Goal: Task Accomplishment & Management: Complete application form

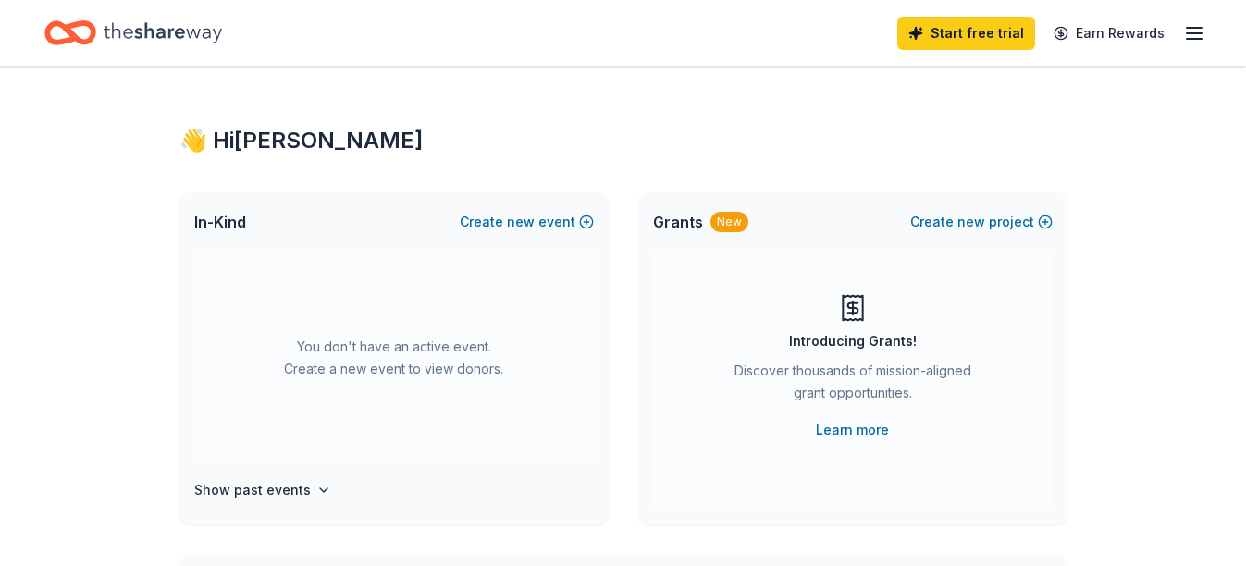
click at [1190, 26] on icon "button" at bounding box center [1194, 33] width 22 height 22
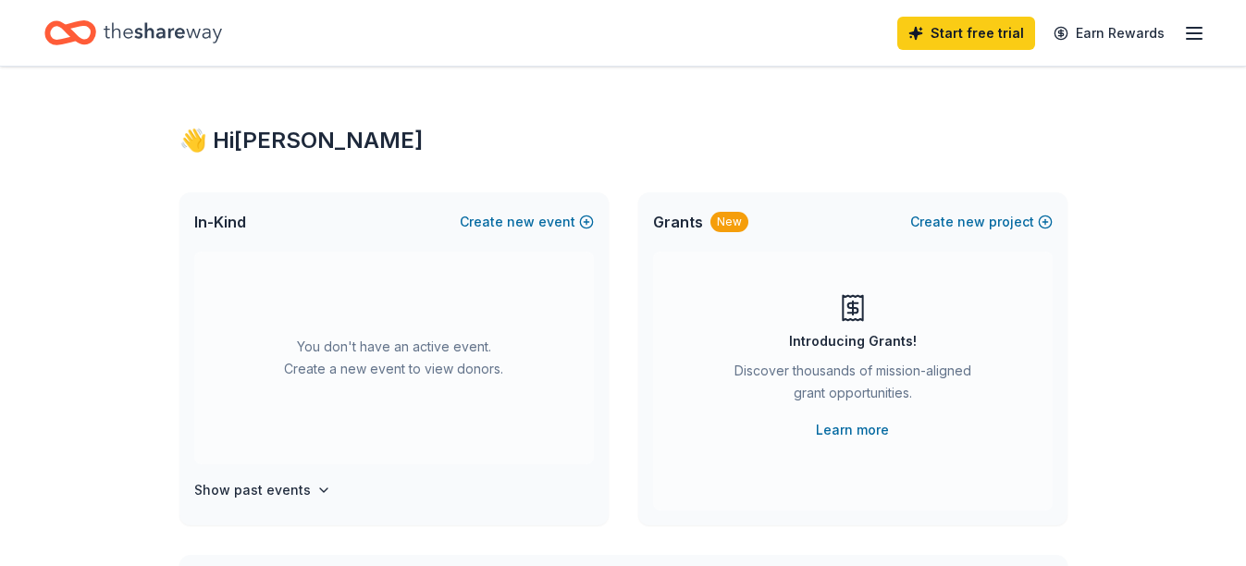
click at [176, 45] on icon "Home" at bounding box center [163, 33] width 118 height 38
click at [111, 26] on icon "Home" at bounding box center [163, 33] width 118 height 38
click at [845, 440] on link "Learn more" at bounding box center [852, 430] width 73 height 22
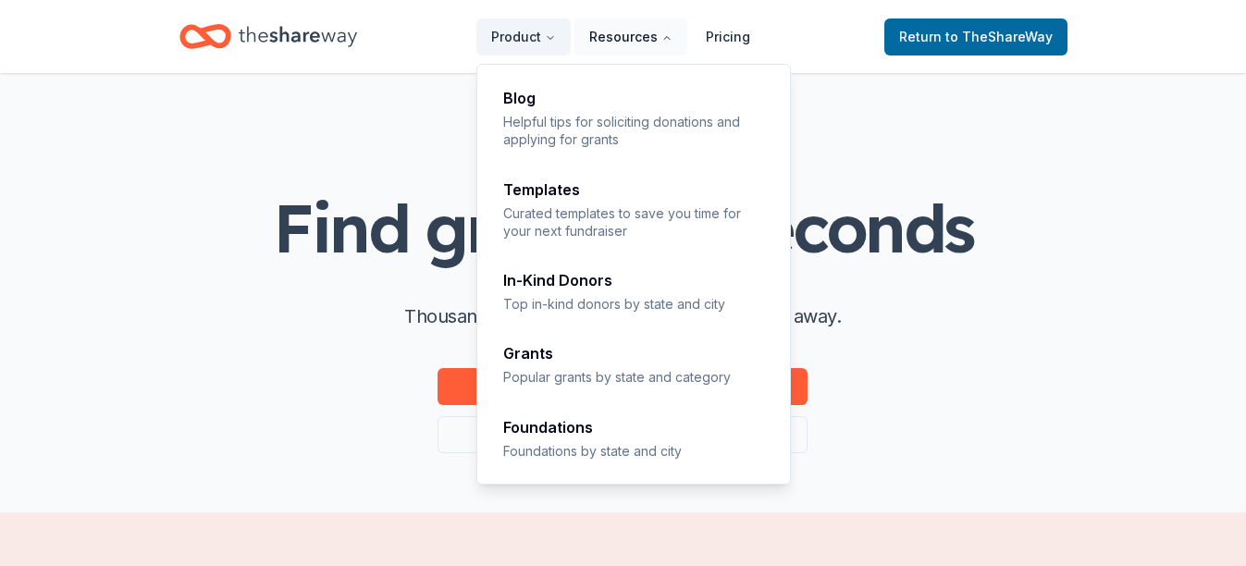
click at [666, 40] on icon "Main" at bounding box center [667, 37] width 11 height 11
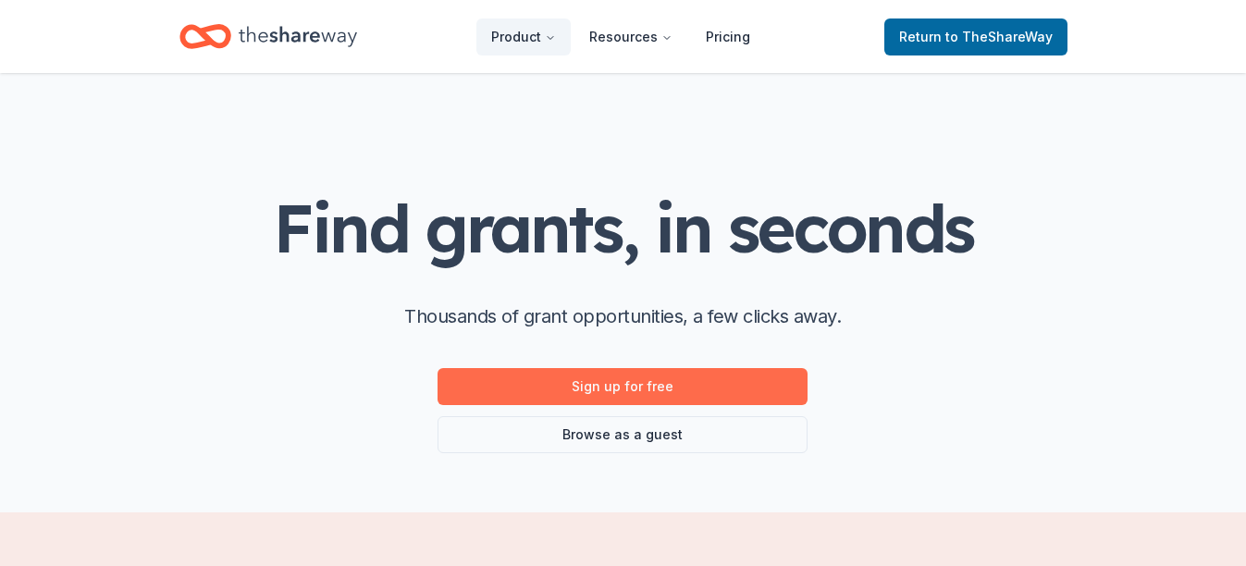
click at [672, 388] on link "Sign up for free" at bounding box center [623, 386] width 370 height 37
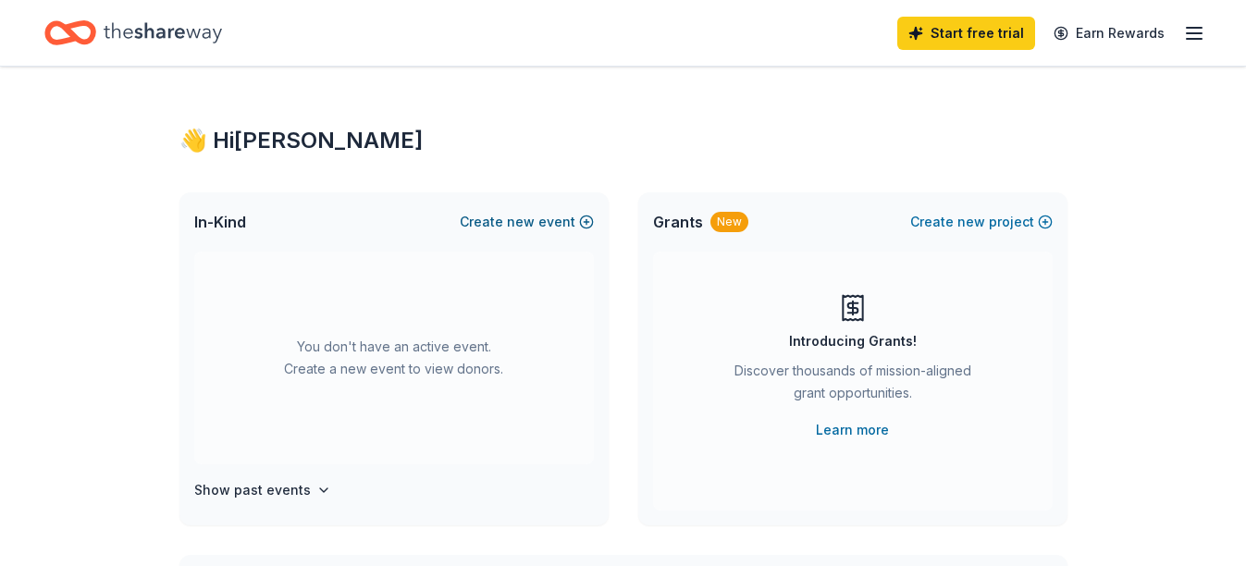
click at [540, 224] on button "Create new event" at bounding box center [527, 222] width 134 height 22
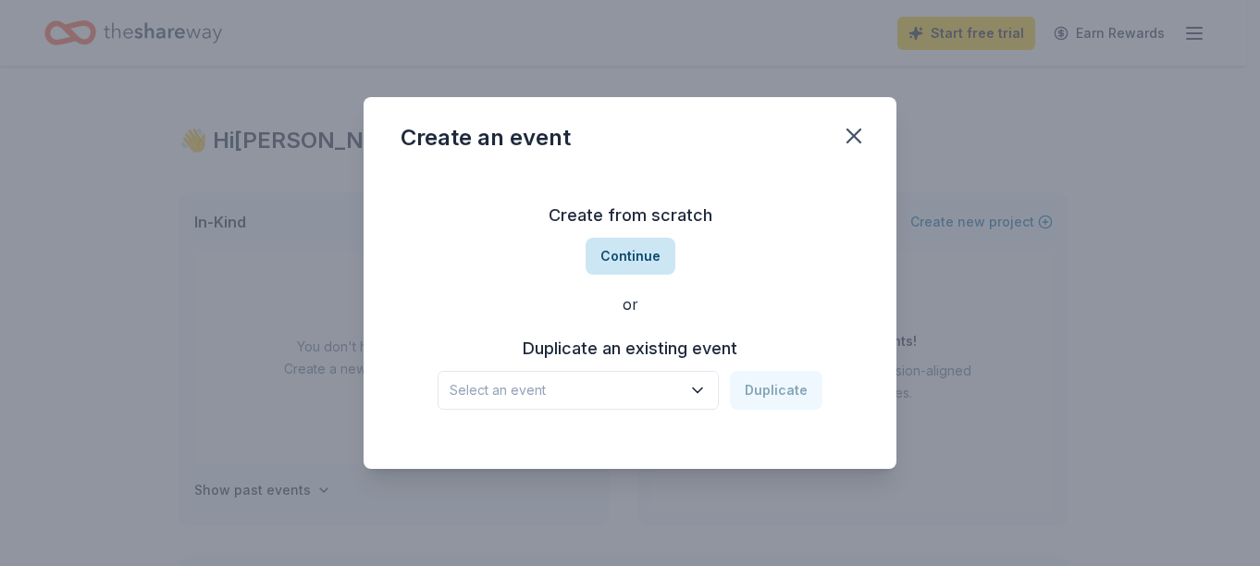
click at [611, 264] on button "Continue" at bounding box center [631, 256] width 90 height 37
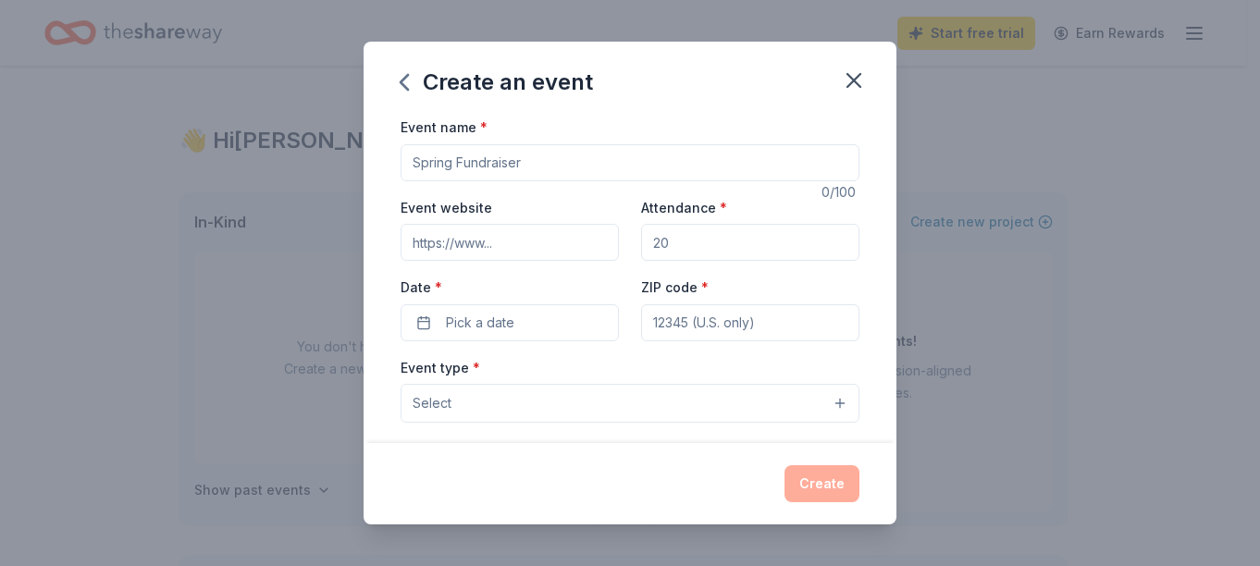
drag, startPoint x: 534, startPoint y: 167, endPoint x: 405, endPoint y: 142, distance: 130.8
click at [405, 142] on div "Event name *" at bounding box center [630, 149] width 459 height 66
click at [423, 155] on input "Event name *" at bounding box center [630, 162] width 459 height 37
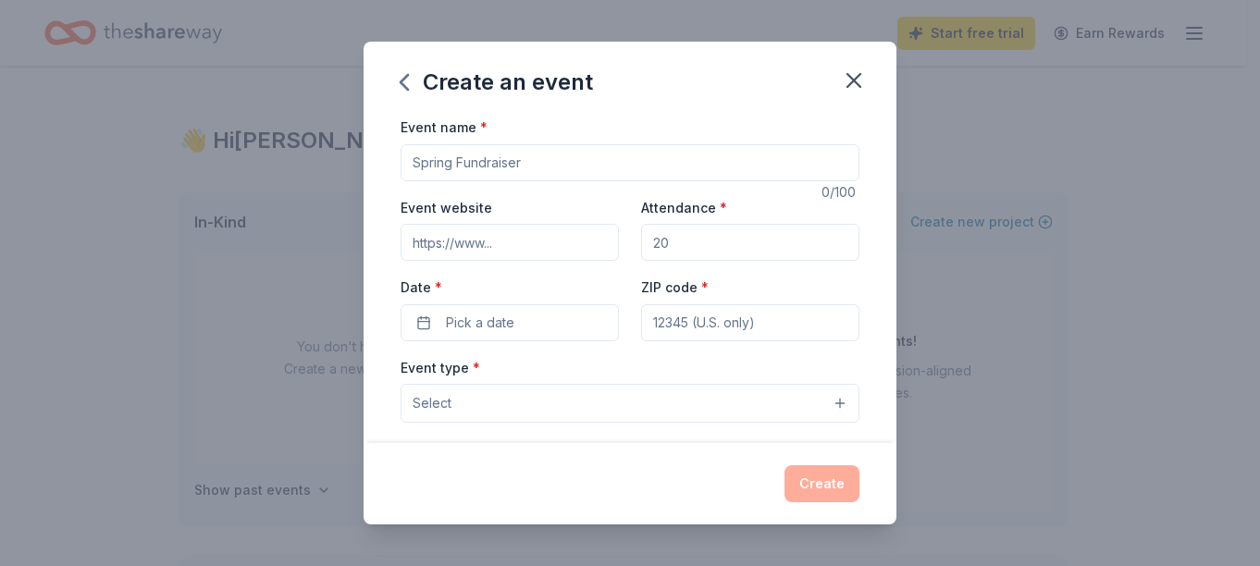
click at [579, 172] on input "Event name *" at bounding box center [630, 162] width 459 height 37
type input "Back to School"
click at [511, 245] on input "Event website" at bounding box center [510, 242] width 218 height 37
type input "w"
click at [486, 253] on input "Event website" at bounding box center [510, 242] width 218 height 37
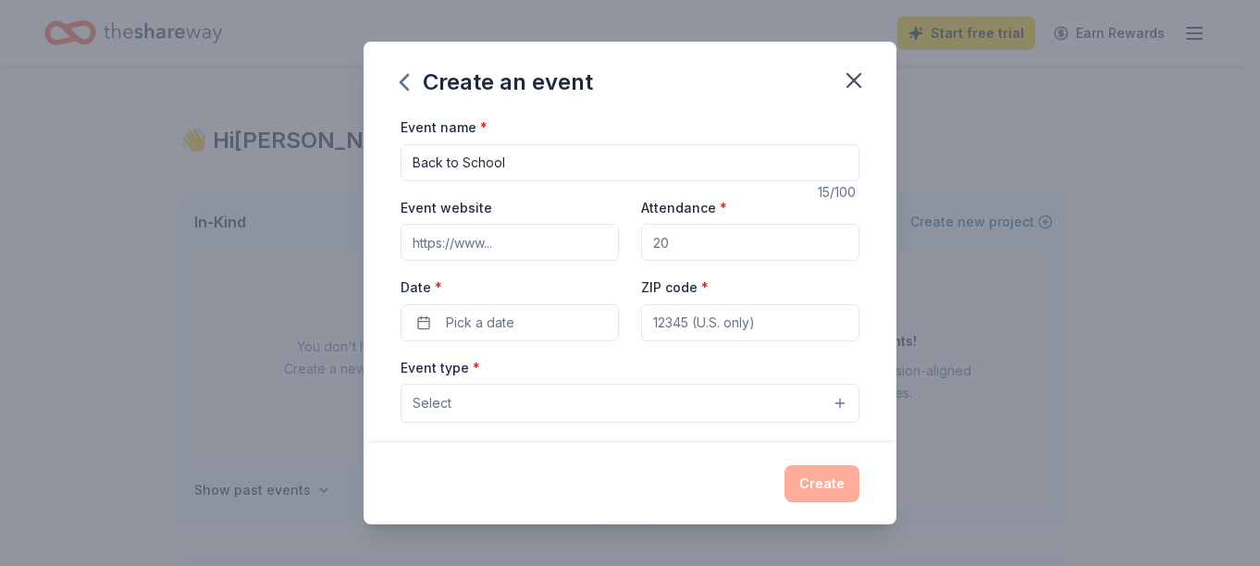
paste input "https://hubbardstes.lausd.org/"
type input "https://hubbardstes.lausd.org/"
click at [667, 240] on input "Attendance *" at bounding box center [750, 242] width 218 height 37
type input "100"
click at [537, 320] on button "Pick a date" at bounding box center [510, 322] width 218 height 37
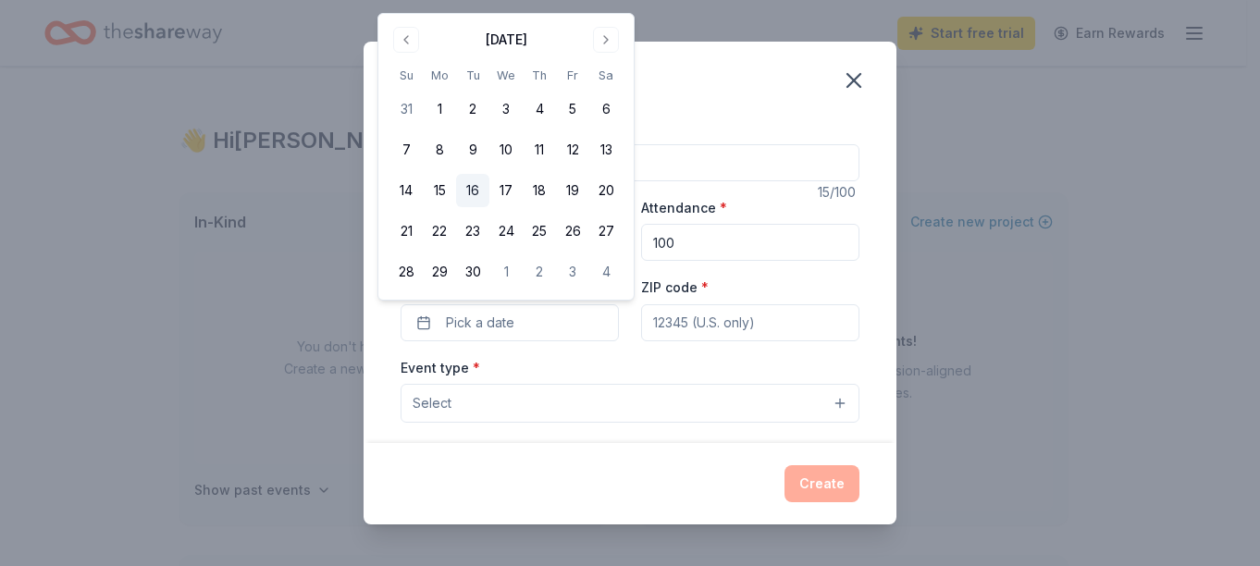
click at [474, 187] on button "16" at bounding box center [472, 190] width 33 height 33
click at [730, 95] on div "Create an event" at bounding box center [630, 79] width 533 height 74
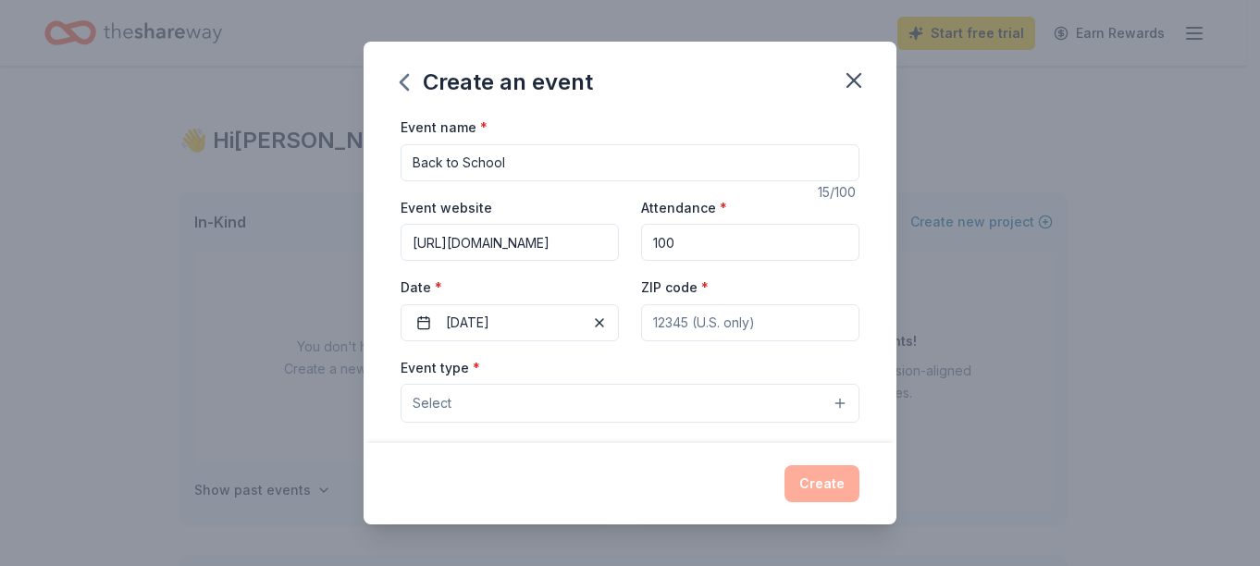
click at [713, 315] on input "ZIP code *" at bounding box center [750, 322] width 218 height 37
type input "91342"
click at [557, 390] on button "Select" at bounding box center [630, 403] width 459 height 39
click at [616, 400] on button "Select" at bounding box center [630, 403] width 459 height 39
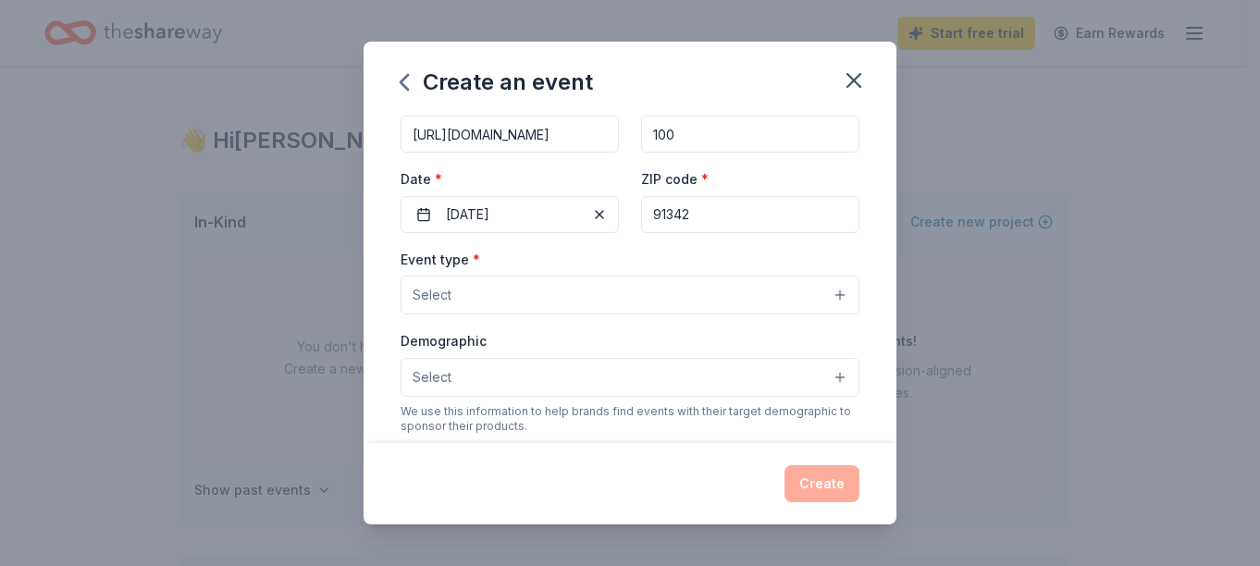
scroll to position [110, 0]
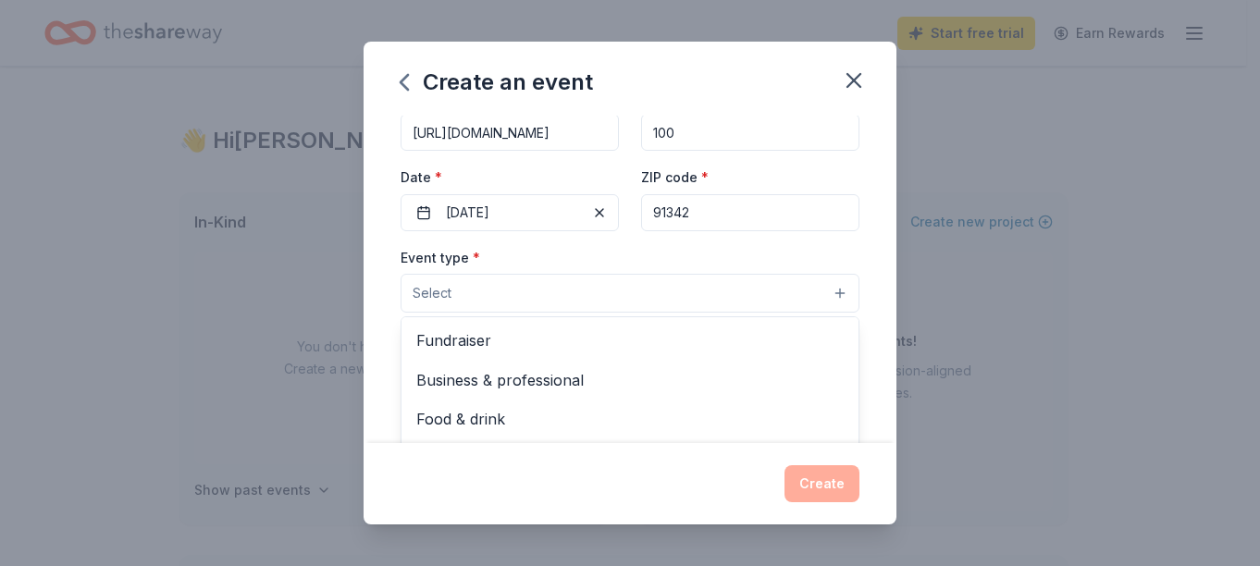
click at [835, 289] on button "Select" at bounding box center [630, 293] width 459 height 39
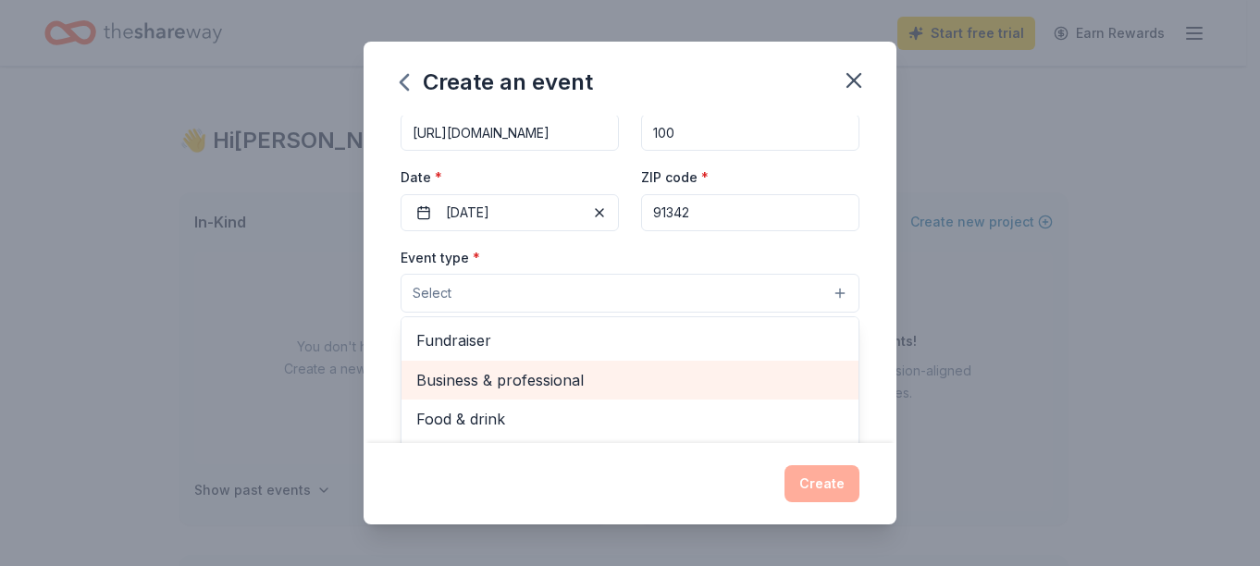
scroll to position [1, 0]
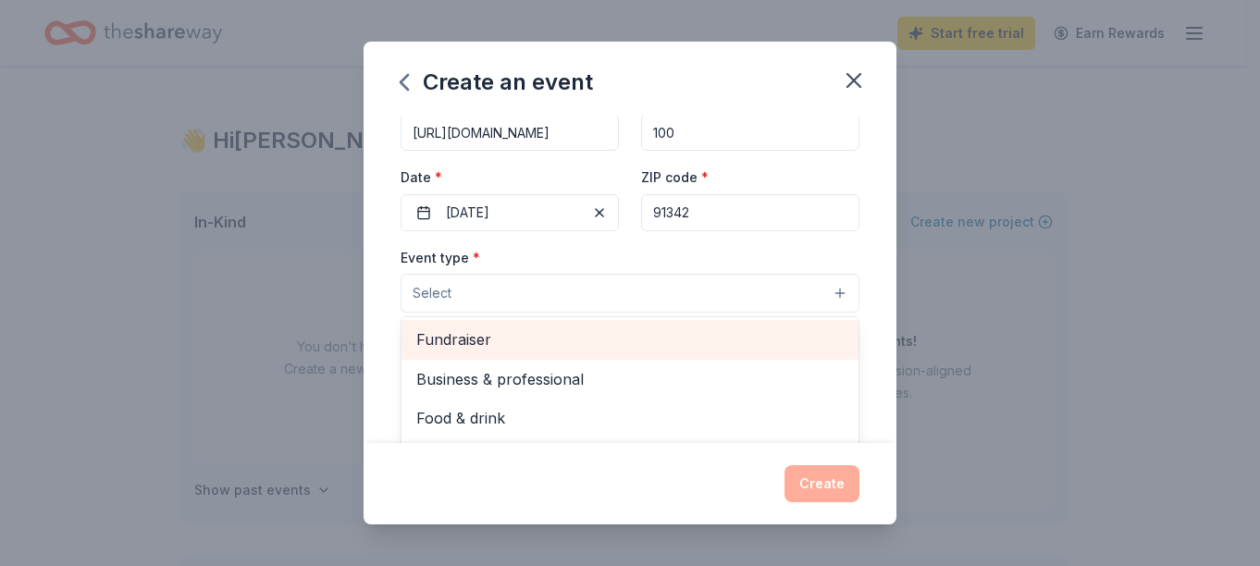
click at [468, 343] on span "Fundraiser" at bounding box center [629, 340] width 427 height 24
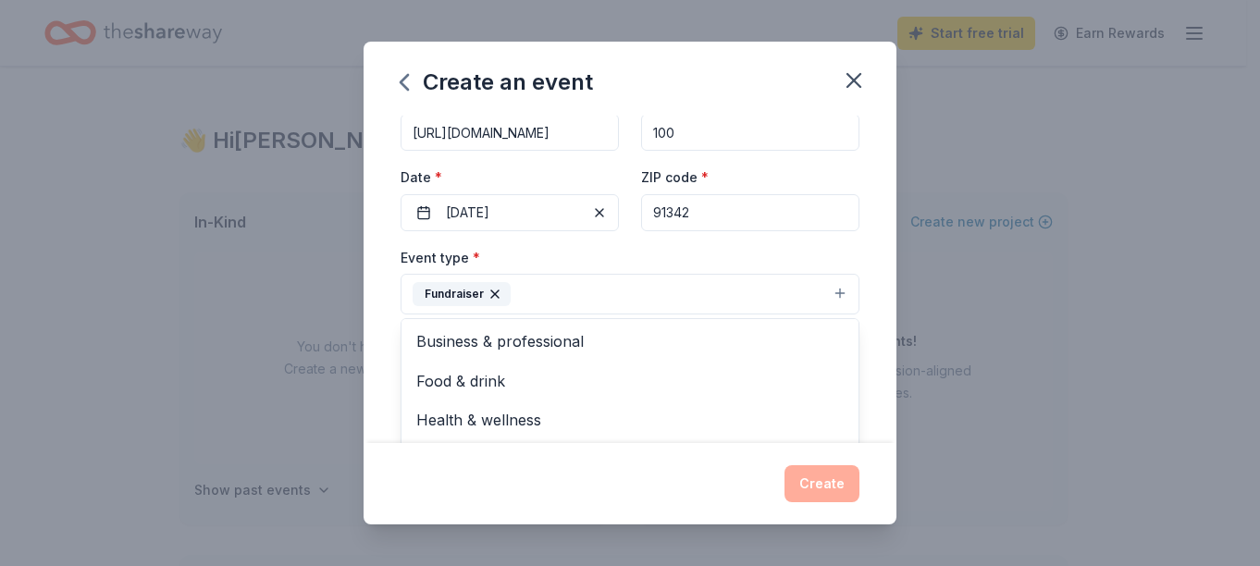
click at [852, 365] on div "Event name * Back to School 15 /100 Event website https://hubbardstes.lausd.org…" at bounding box center [630, 280] width 533 height 328
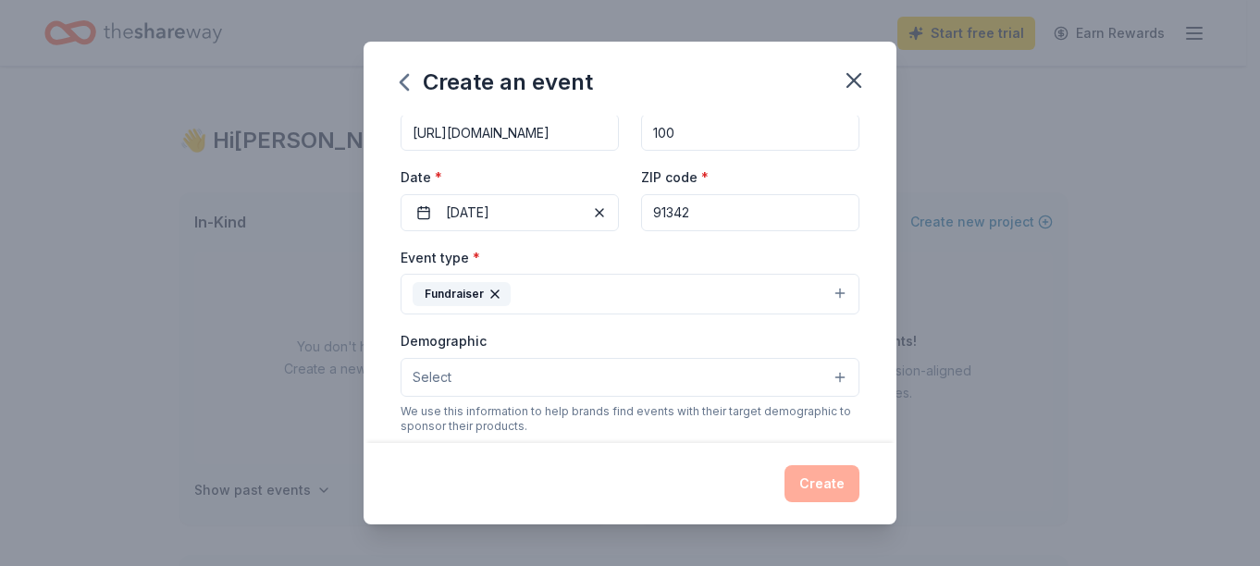
scroll to position [187, 0]
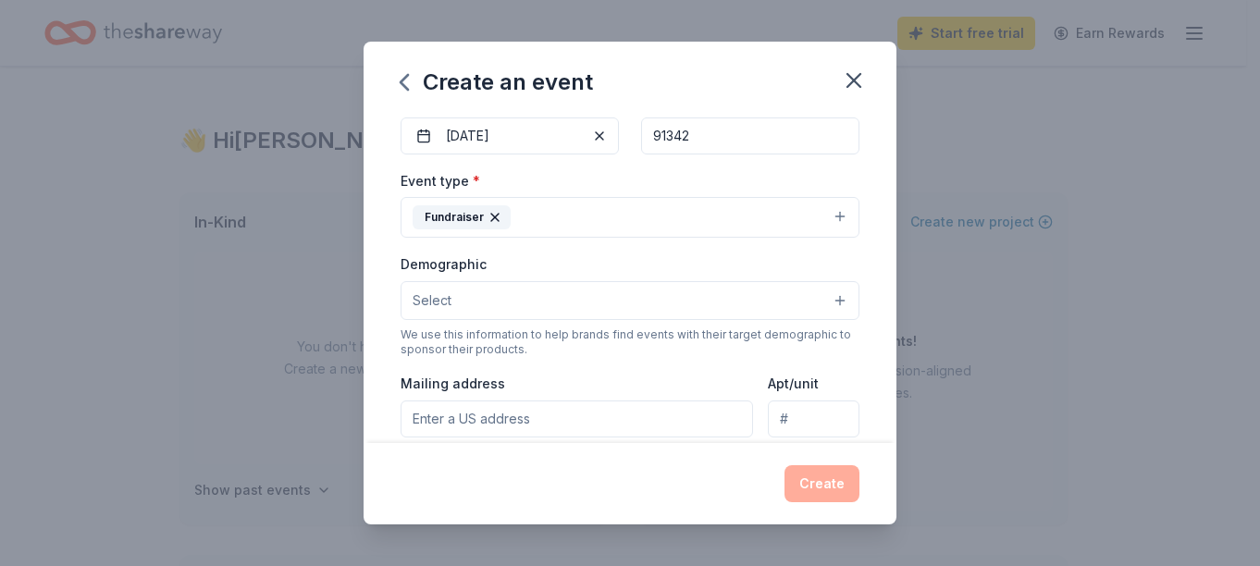
click at [816, 306] on button "Select" at bounding box center [630, 300] width 459 height 39
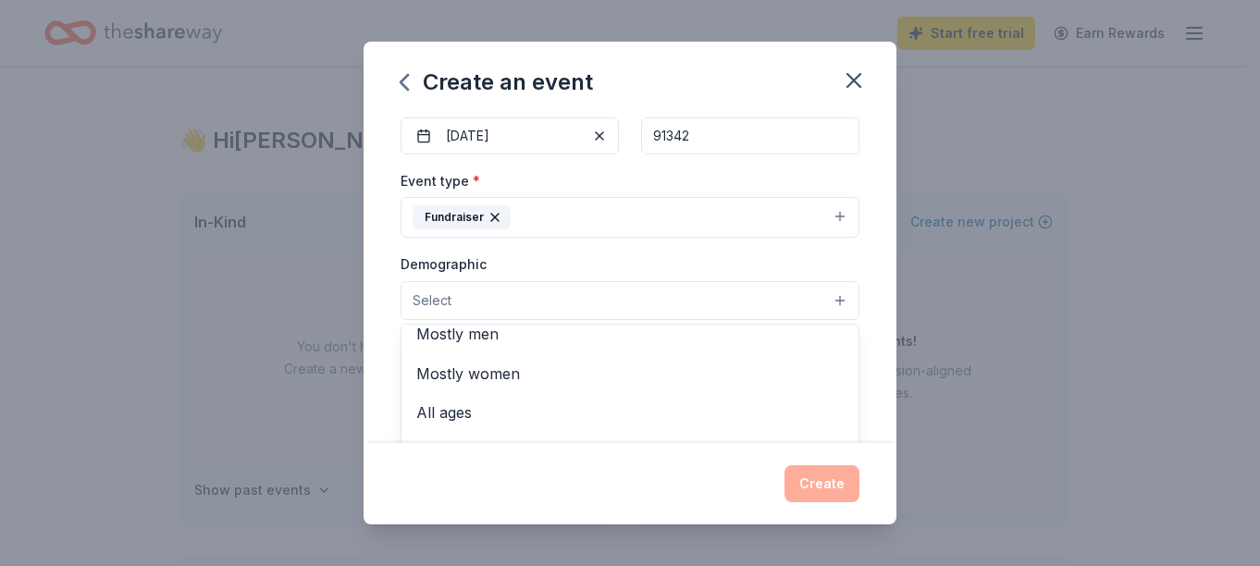
scroll to position [0, 0]
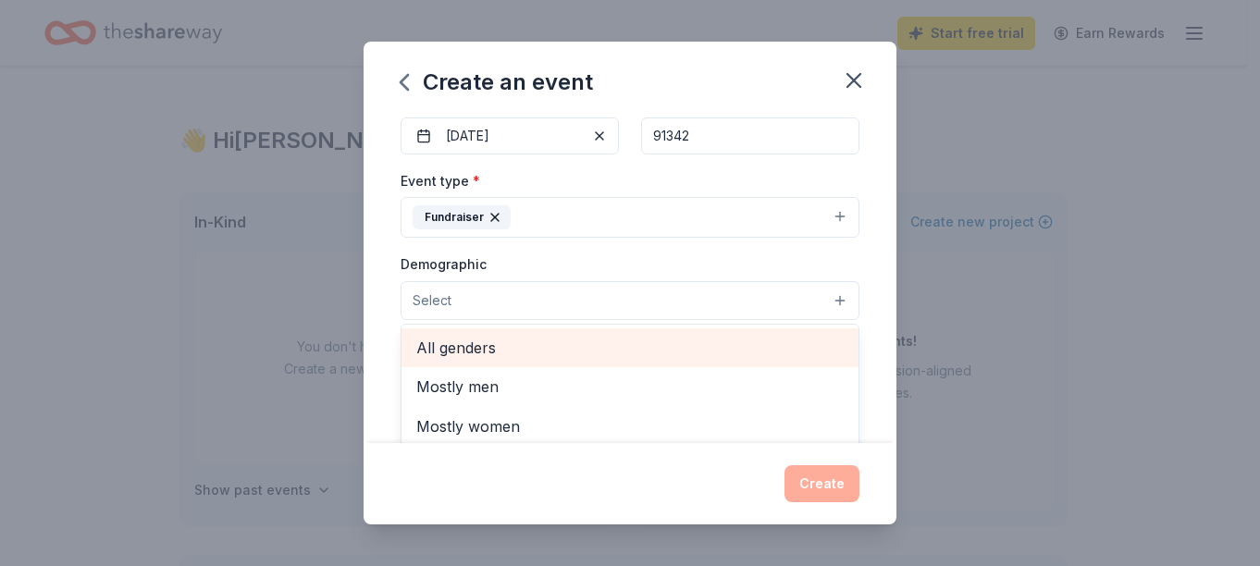
click at [553, 336] on span "All genders" at bounding box center [629, 348] width 427 height 24
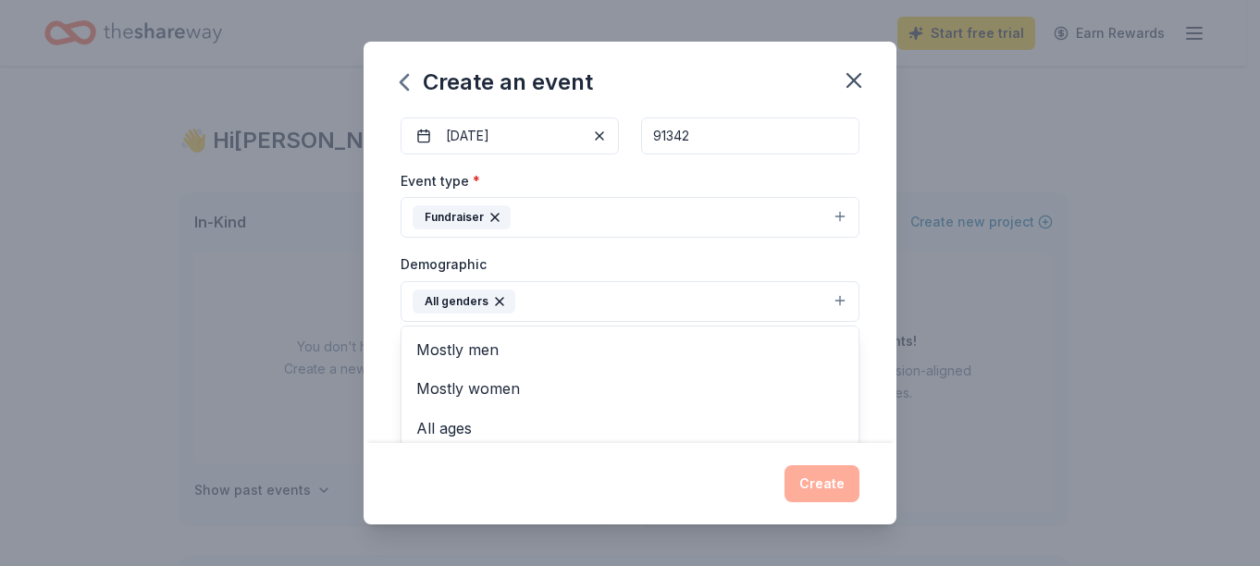
click at [869, 353] on div "Event name * Back to School 15 /100 Event website https://hubbardstes.lausd.org…" at bounding box center [630, 280] width 533 height 328
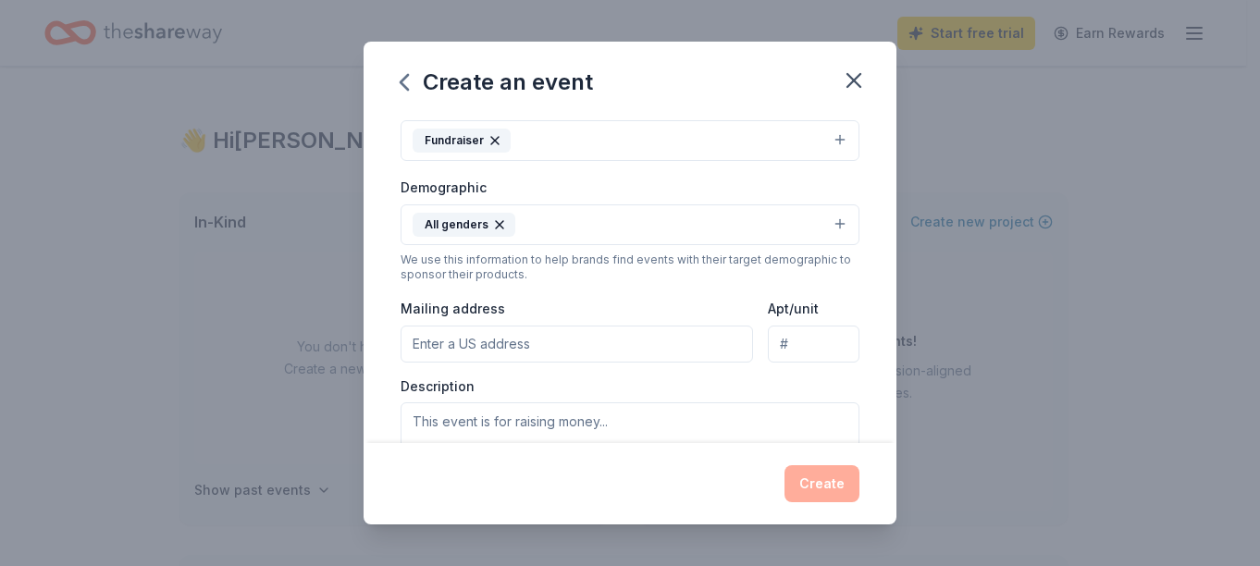
scroll to position [265, 0]
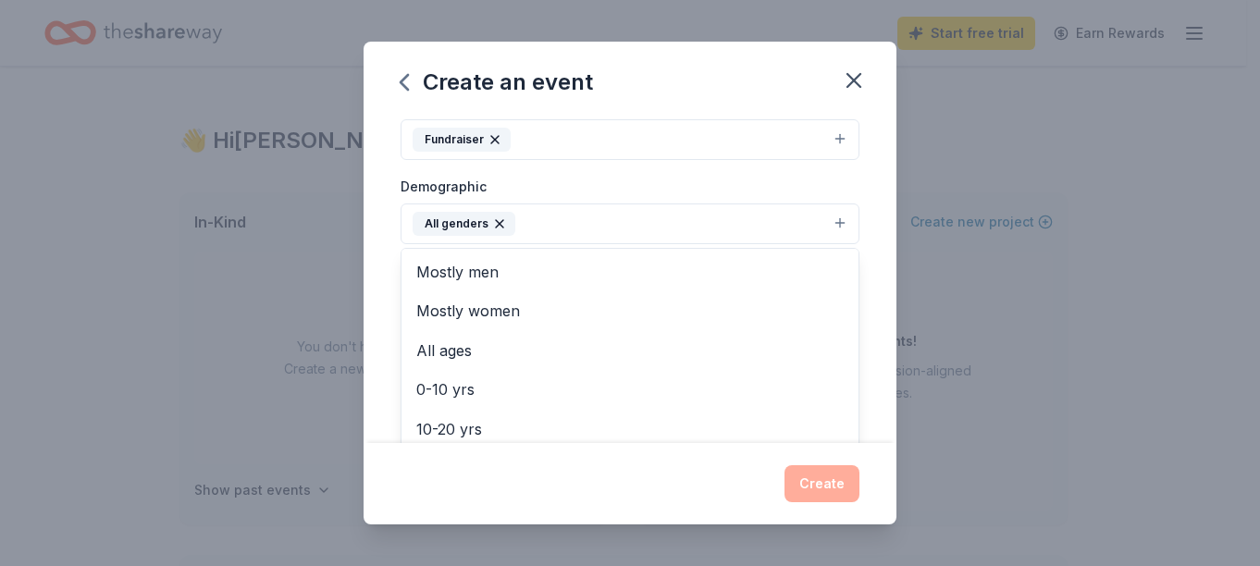
click at [826, 217] on button "All genders" at bounding box center [630, 224] width 459 height 41
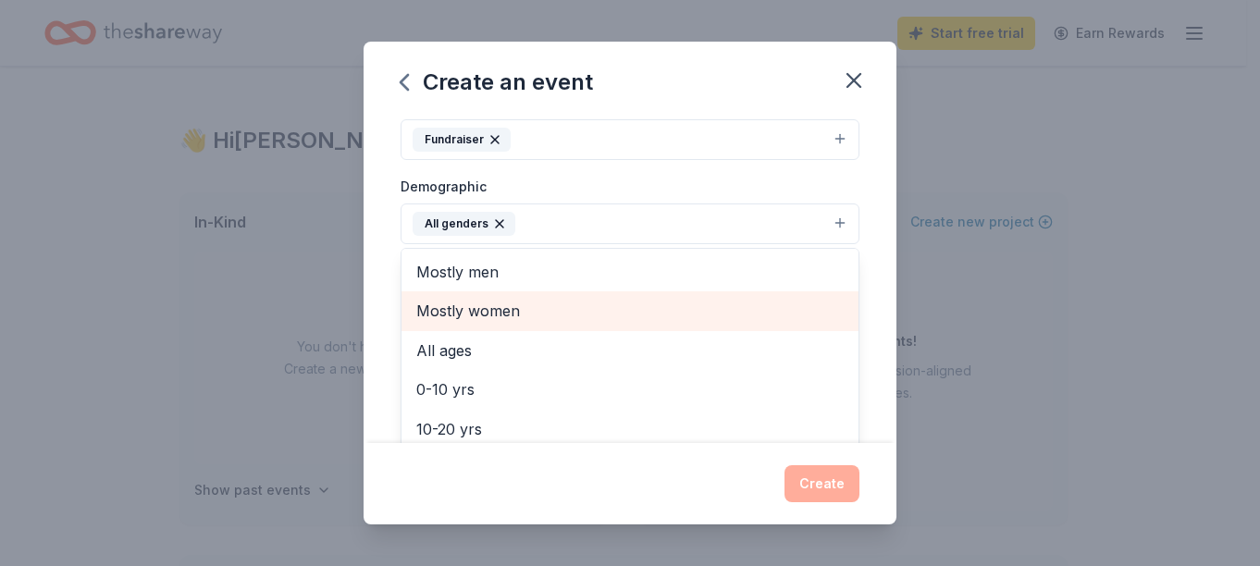
click at [515, 317] on span "Mostly women" at bounding box center [629, 311] width 427 height 24
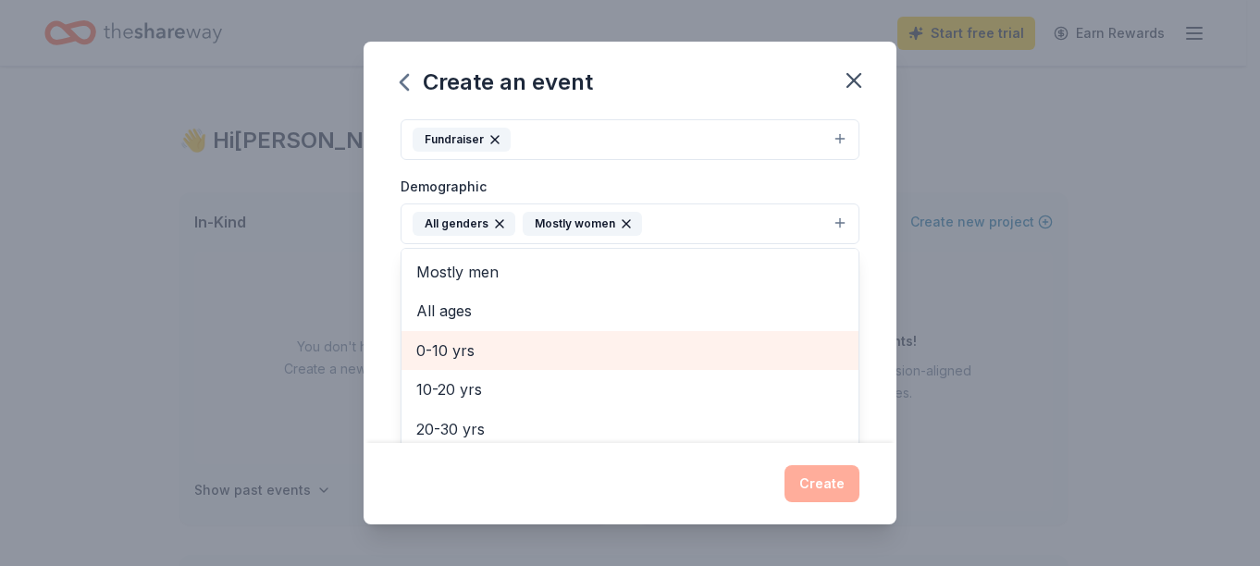
click at [471, 352] on span "0-10 yrs" at bounding box center [629, 351] width 427 height 24
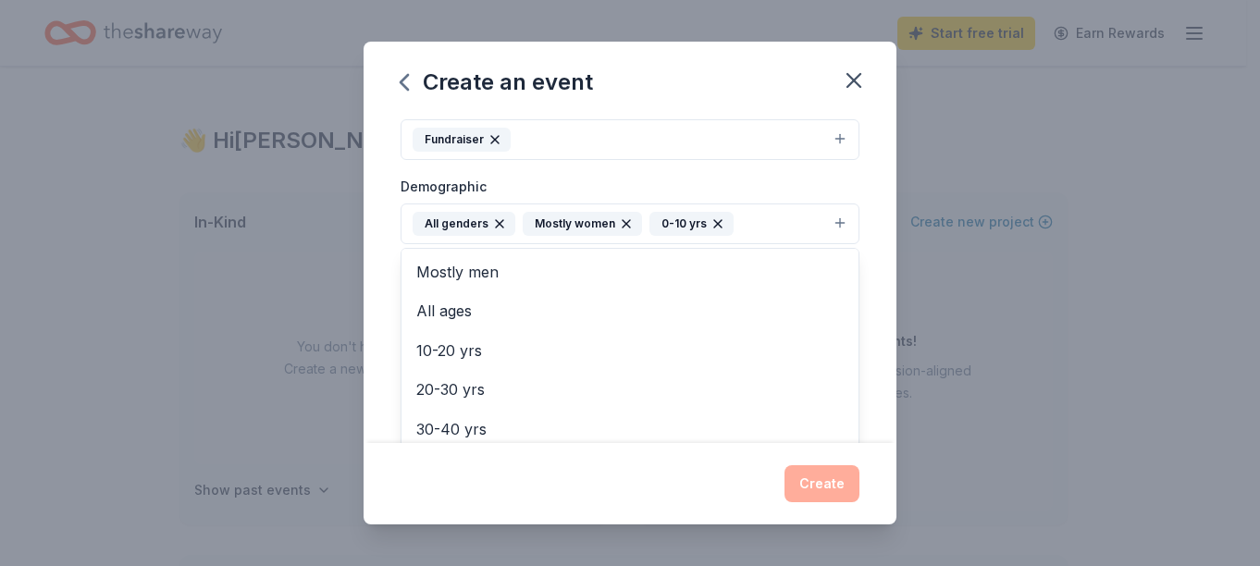
click at [870, 274] on div "Event name * Back to School 15 /100 Event website https://hubbardstes.lausd.org…" at bounding box center [630, 280] width 533 height 328
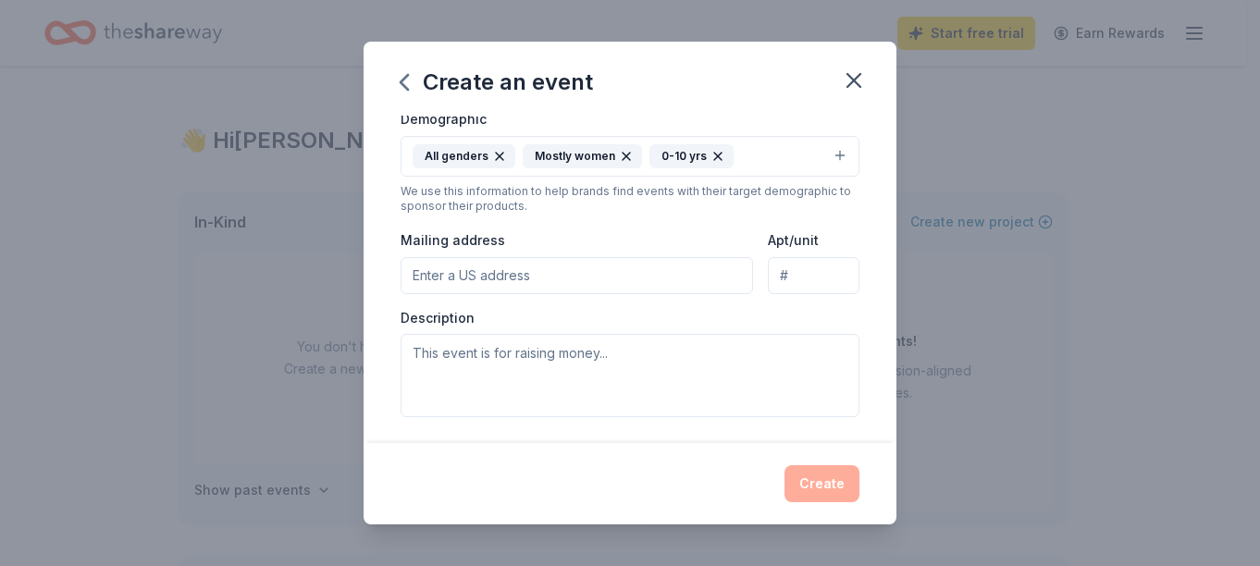
scroll to position [334, 0]
click at [722, 266] on input "Mailing address" at bounding box center [577, 273] width 353 height 37
type input "13325 Hubbard Street, Los Angeles, CA, 91342"
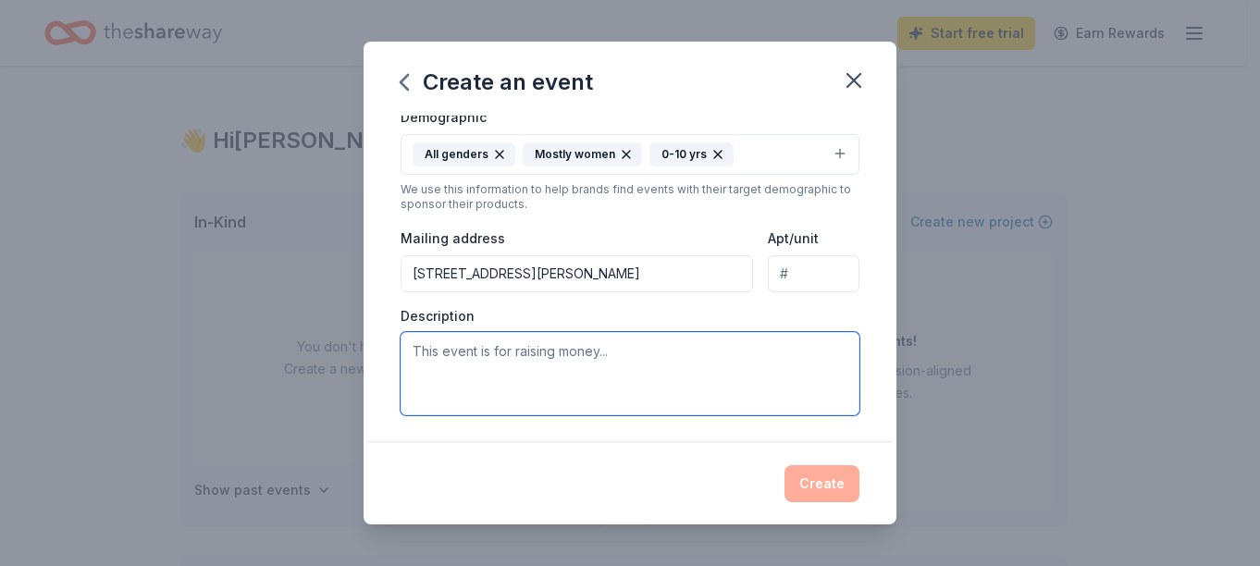
click at [510, 350] on textarea at bounding box center [630, 373] width 459 height 83
click at [519, 356] on textarea at bounding box center [630, 373] width 459 height 83
paste textarea "Back to School Night, also known as Parent Information Night or Curriculum Nigh…"
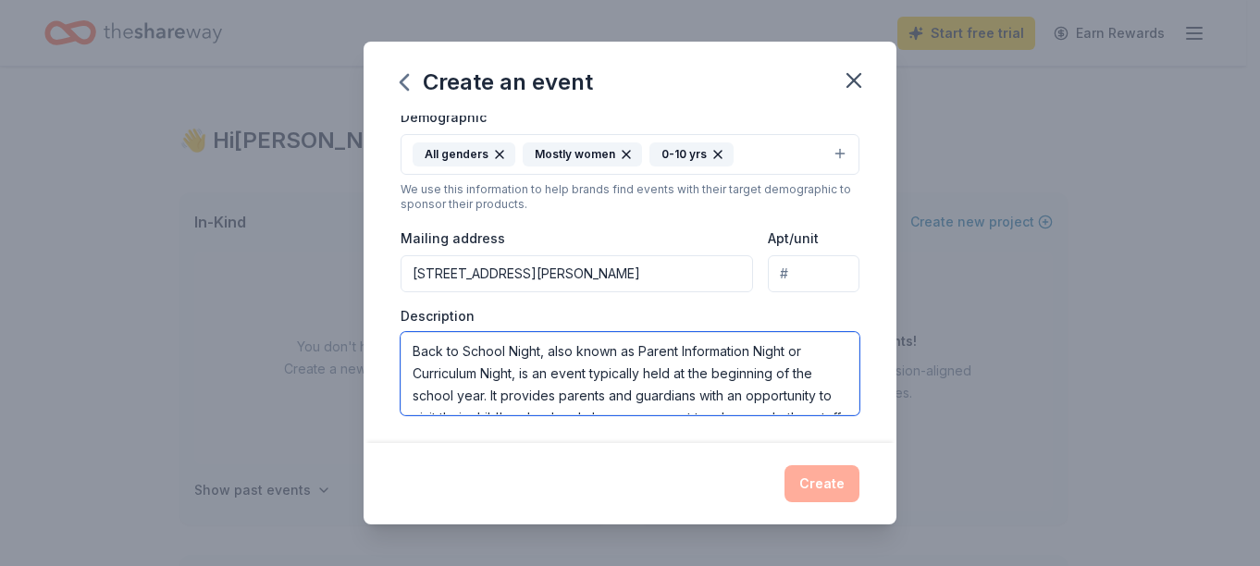
scroll to position [123, 0]
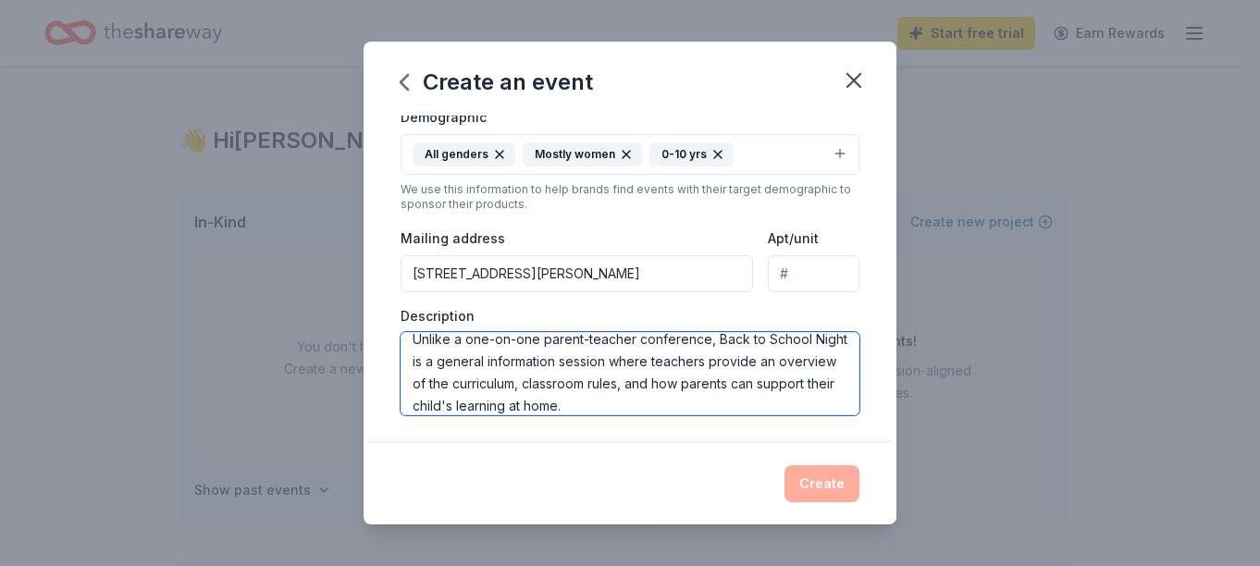
type textarea "Back to School Night, also known as Parent Information Night or Curriculum Nigh…"
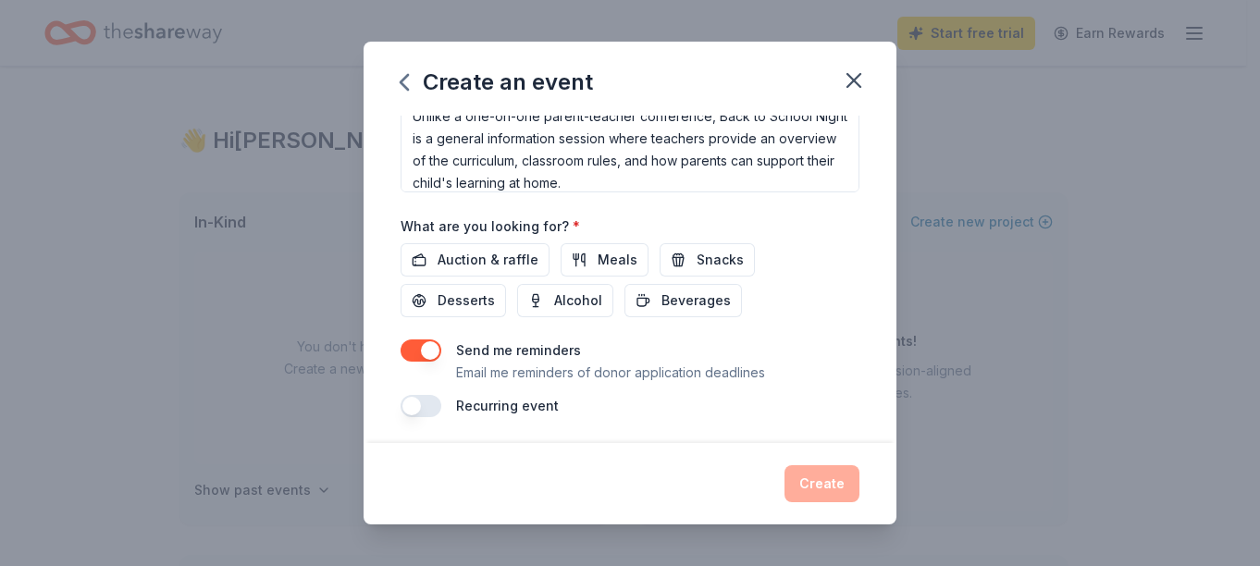
scroll to position [561, 0]
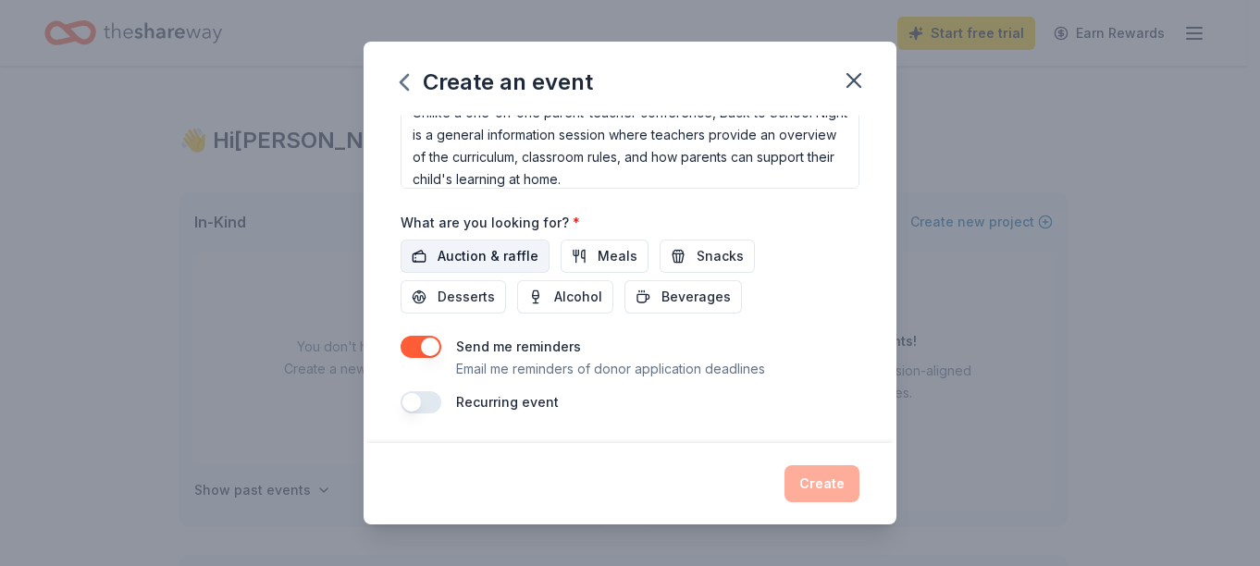
click at [496, 253] on span "Auction & raffle" at bounding box center [488, 256] width 101 height 22
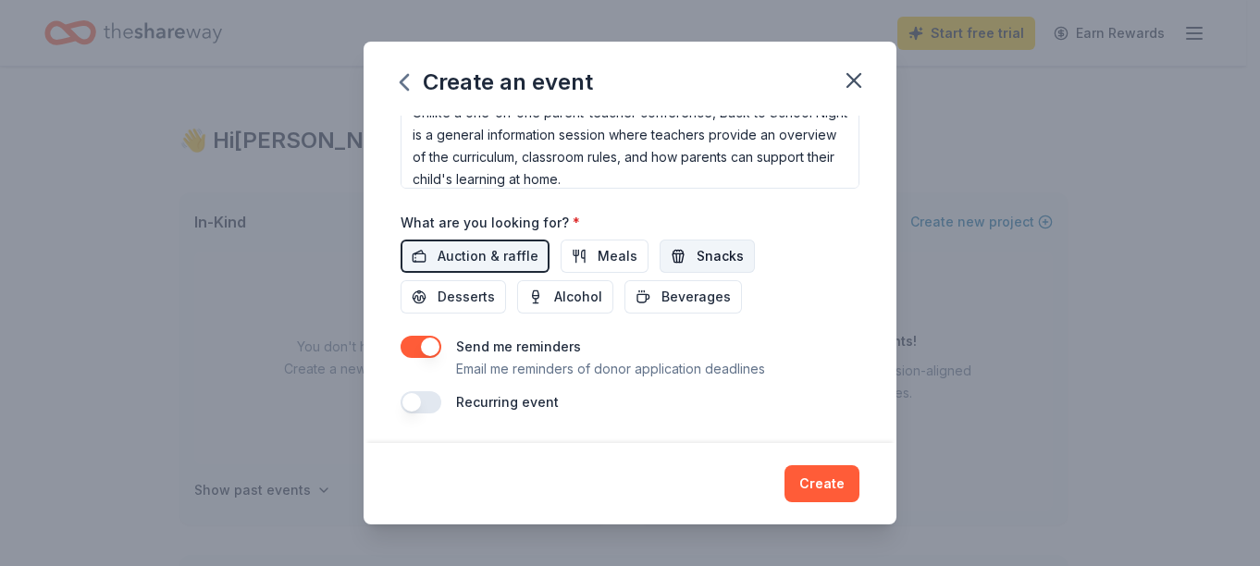
click at [684, 263] on button "Snacks" at bounding box center [707, 256] width 95 height 33
click at [415, 345] on button "button" at bounding box center [421, 347] width 41 height 22
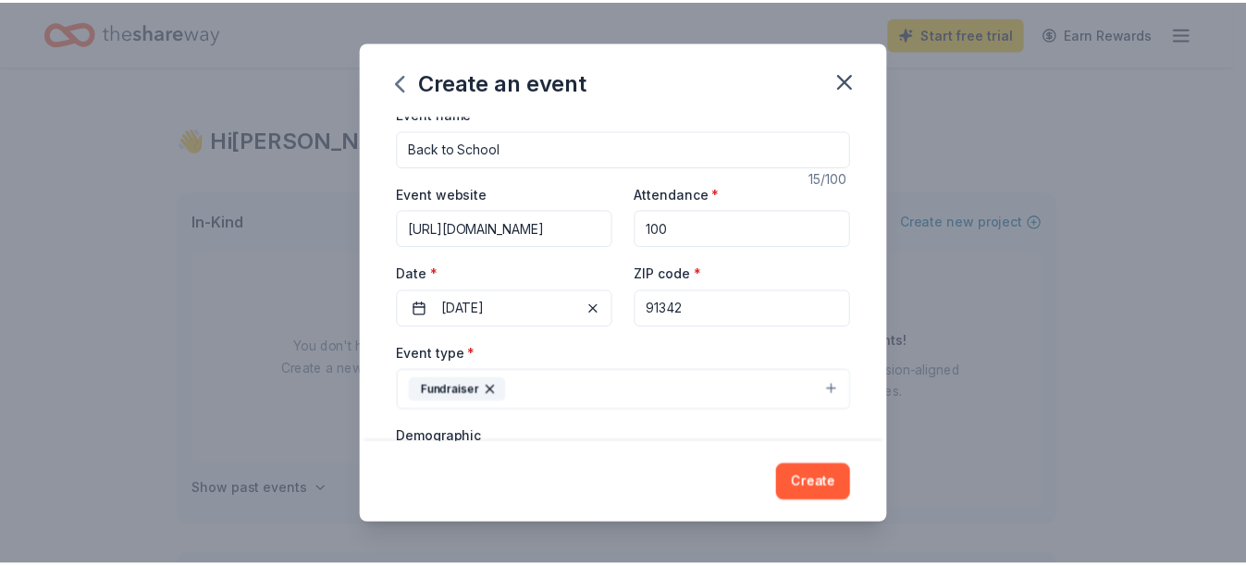
scroll to position [0, 0]
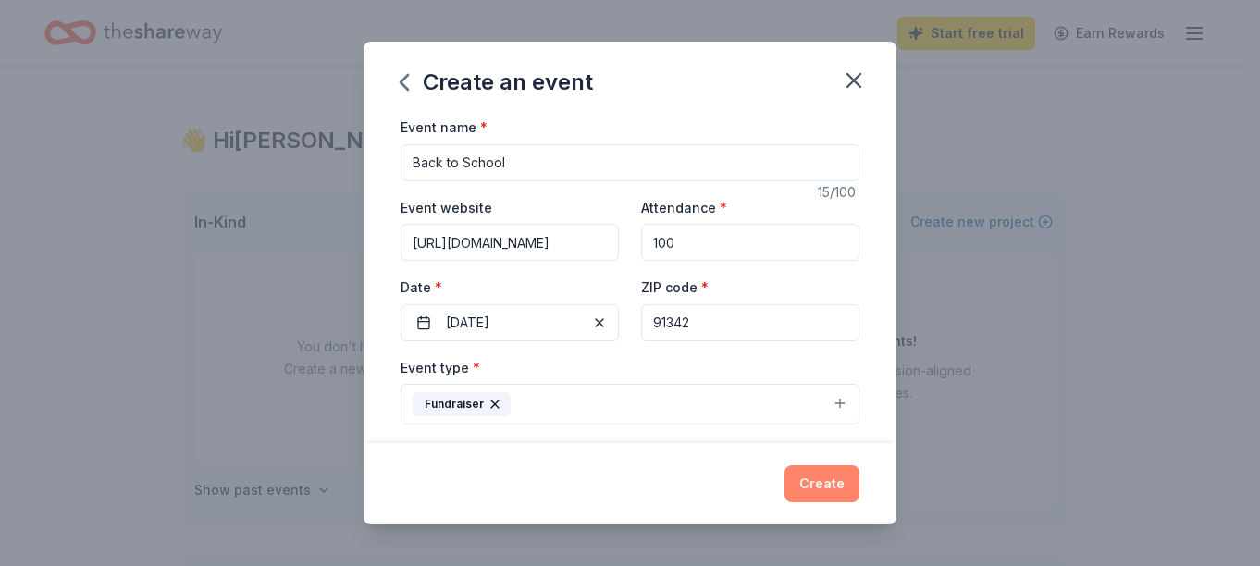
click at [835, 477] on button "Create" at bounding box center [822, 483] width 75 height 37
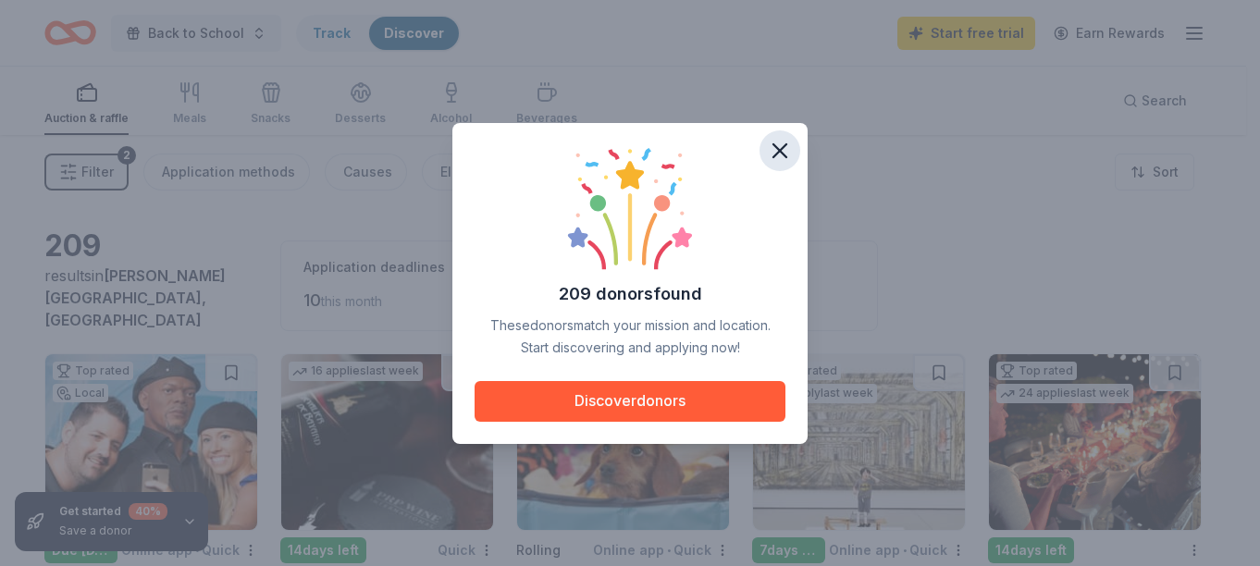
click at [784, 151] on icon "button" at bounding box center [780, 151] width 26 height 26
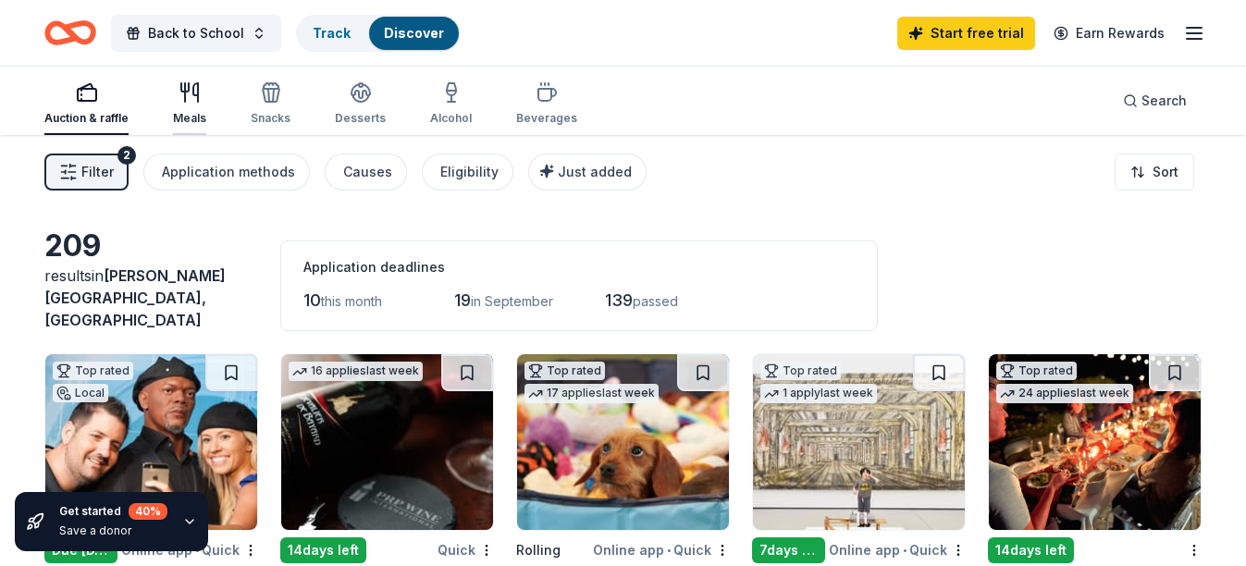
click at [182, 110] on div "Meals" at bounding box center [189, 103] width 33 height 44
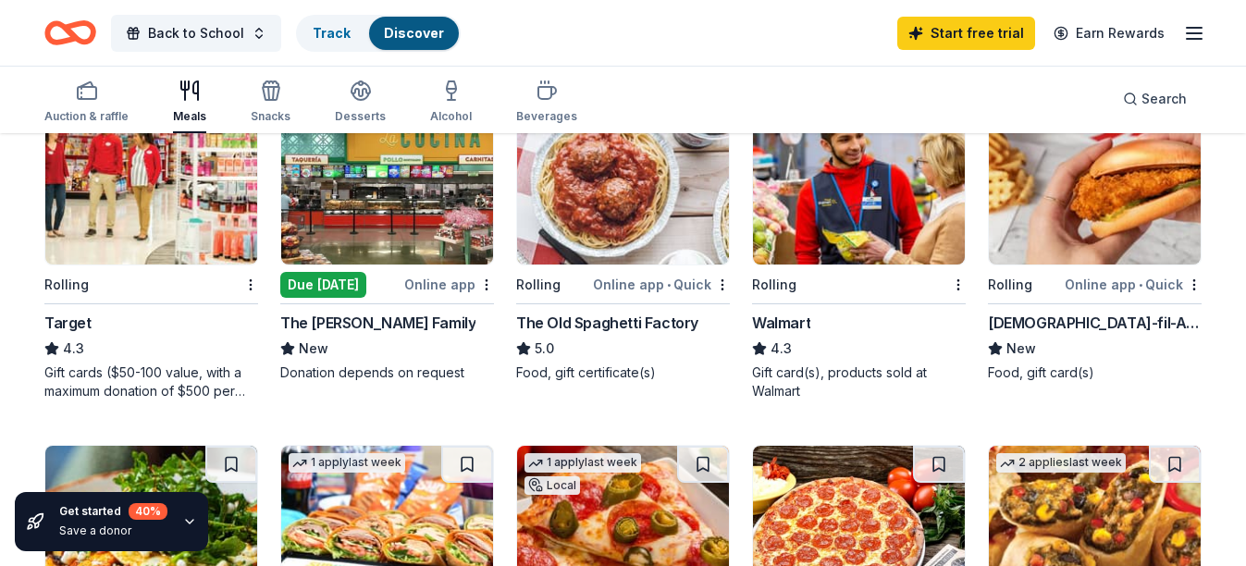
scroll to position [631, 0]
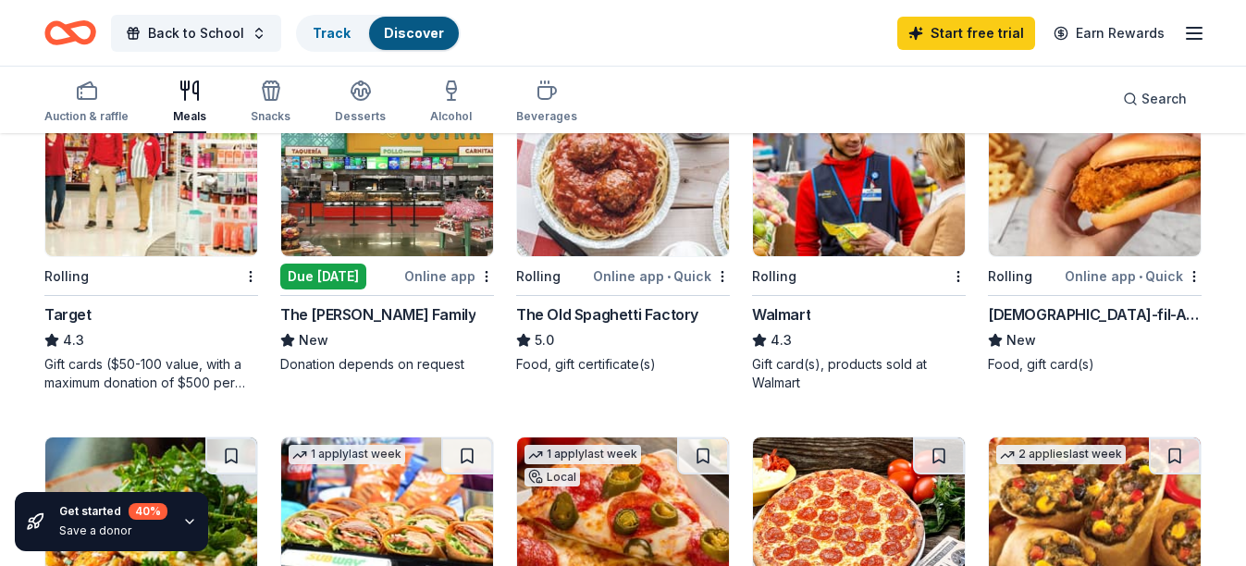
click at [1087, 190] on img at bounding box center [1095, 168] width 212 height 176
click at [415, 196] on img at bounding box center [387, 168] width 212 height 176
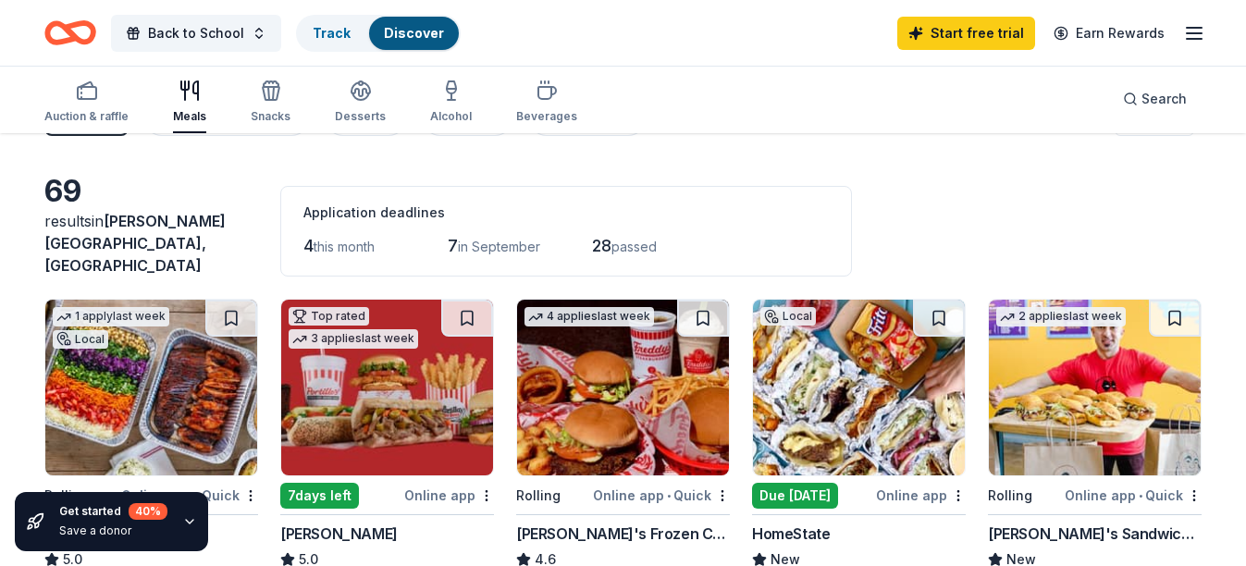
scroll to position [0, 0]
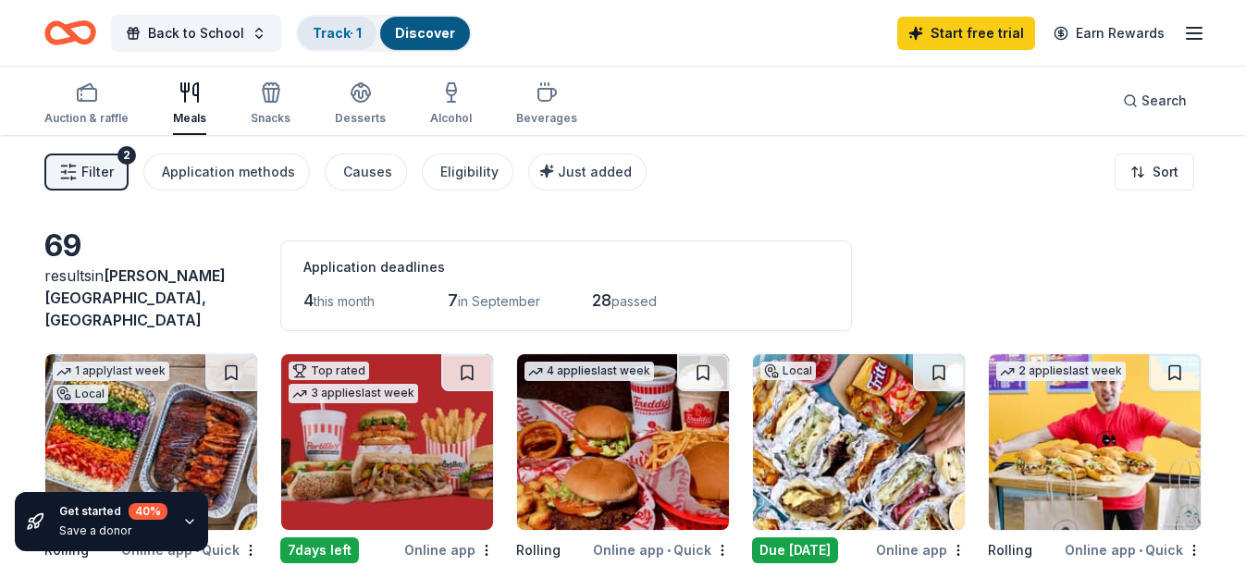
click at [340, 26] on link "Track · 1" at bounding box center [337, 33] width 49 height 16
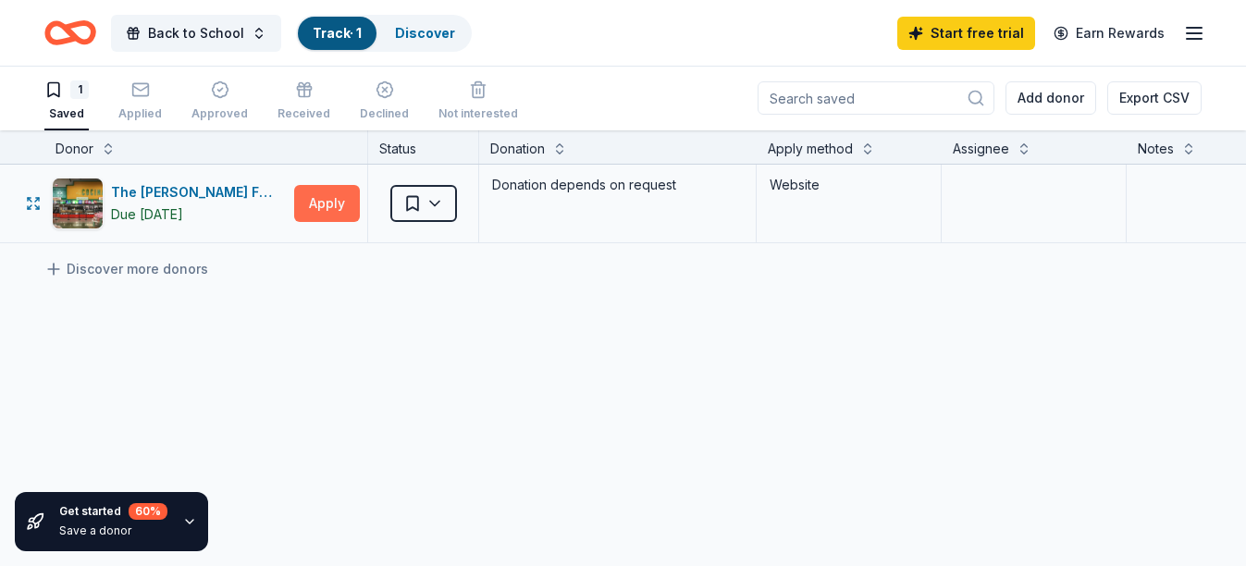
click at [319, 208] on button "Apply" at bounding box center [327, 203] width 66 height 37
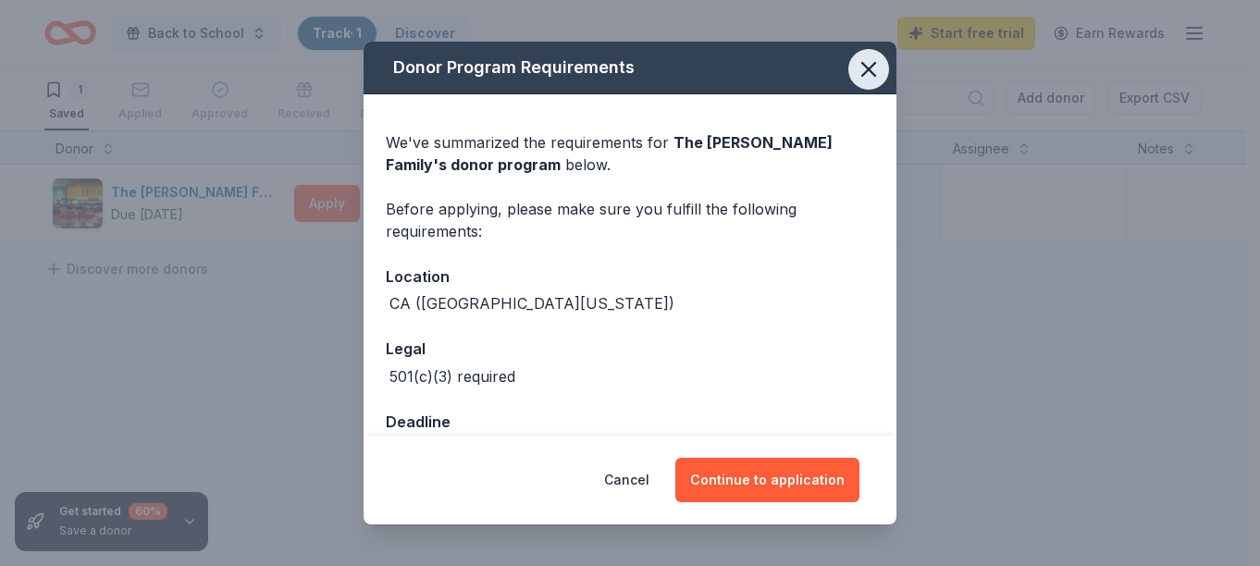
click at [856, 60] on icon "button" at bounding box center [869, 69] width 26 height 26
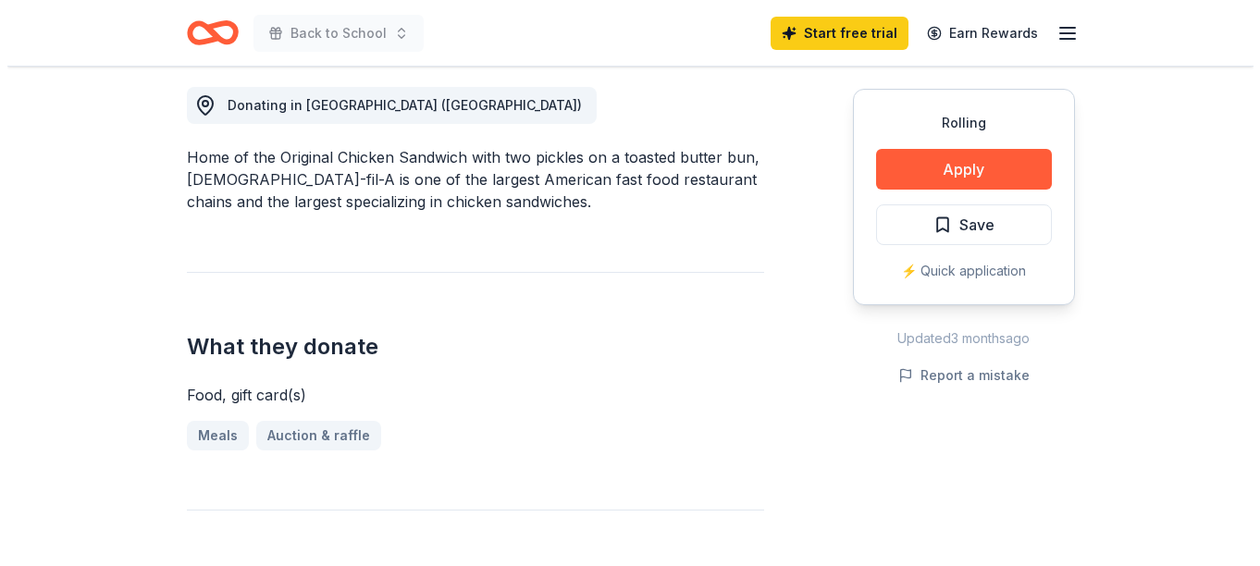
scroll to position [573, 0]
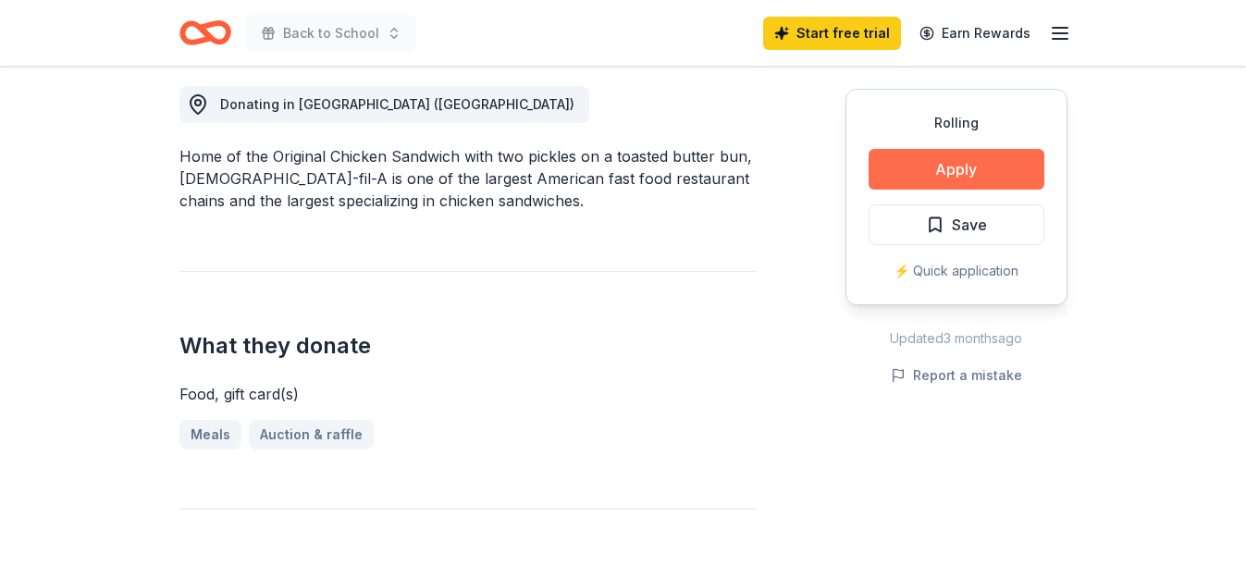
click at [990, 167] on button "Apply" at bounding box center [957, 169] width 176 height 41
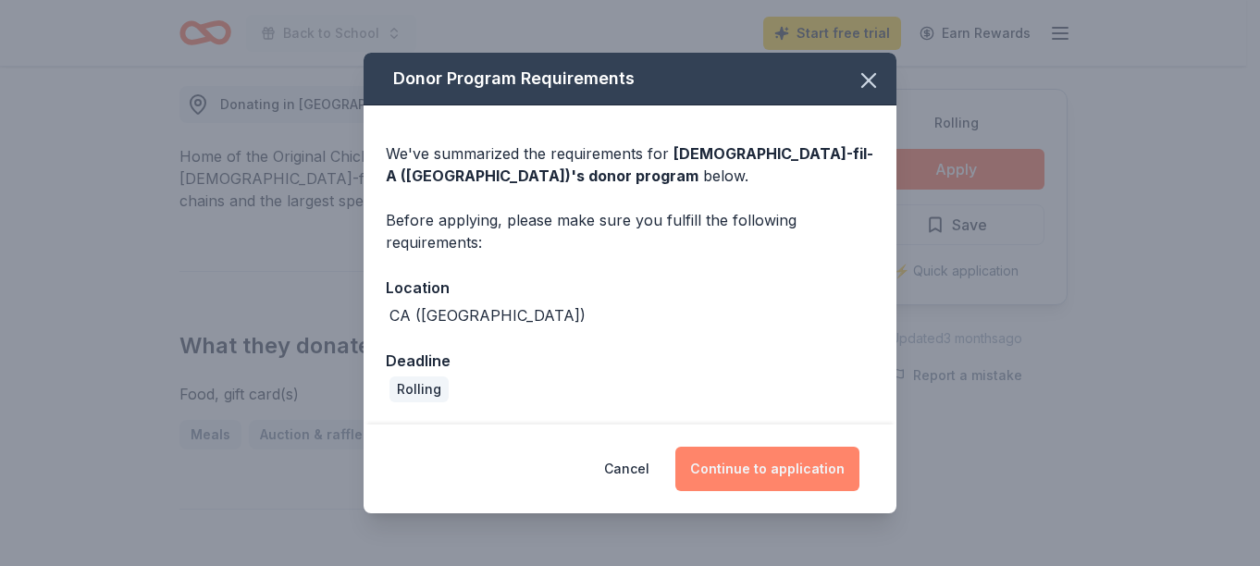
click at [751, 463] on button "Continue to application" at bounding box center [767, 469] width 184 height 44
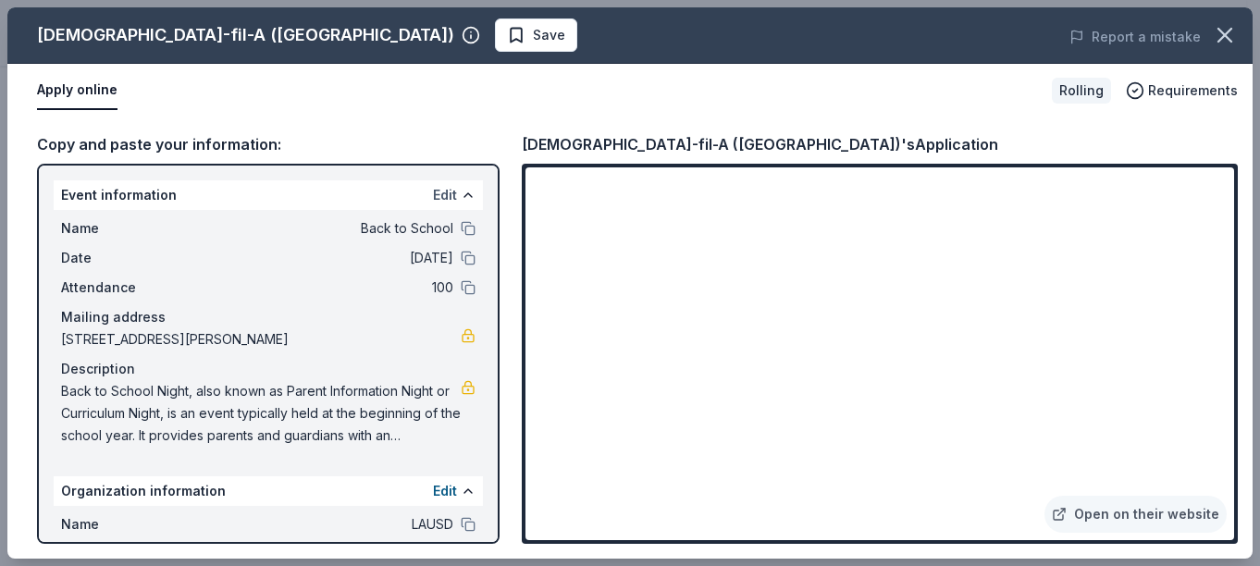
click at [441, 189] on button "Edit" at bounding box center [445, 195] width 24 height 22
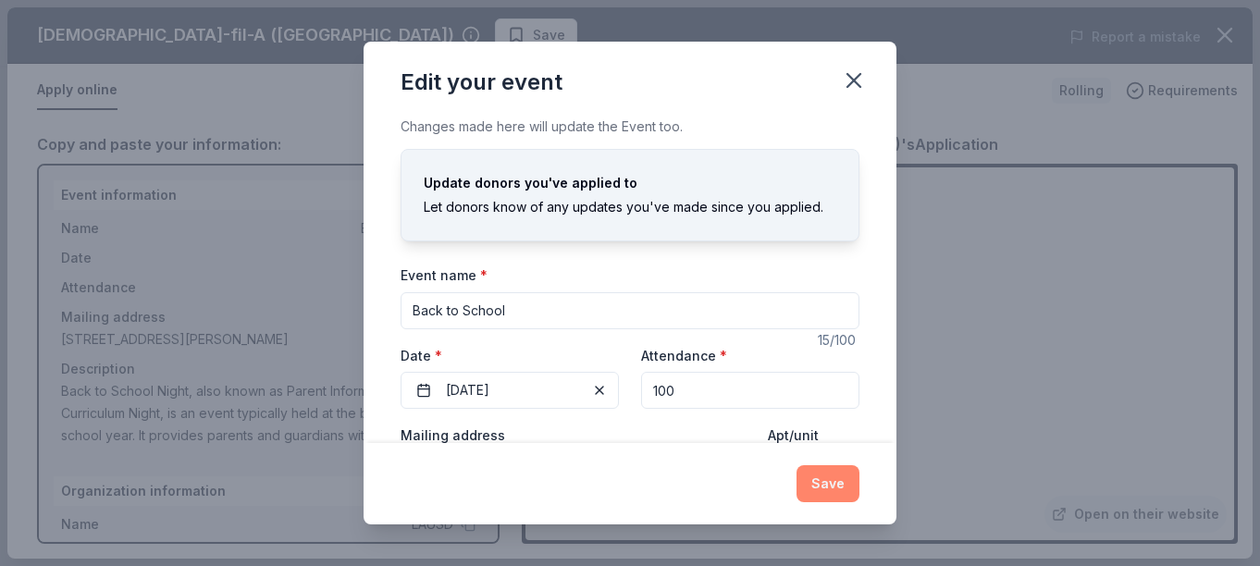
click at [814, 475] on button "Save" at bounding box center [828, 483] width 63 height 37
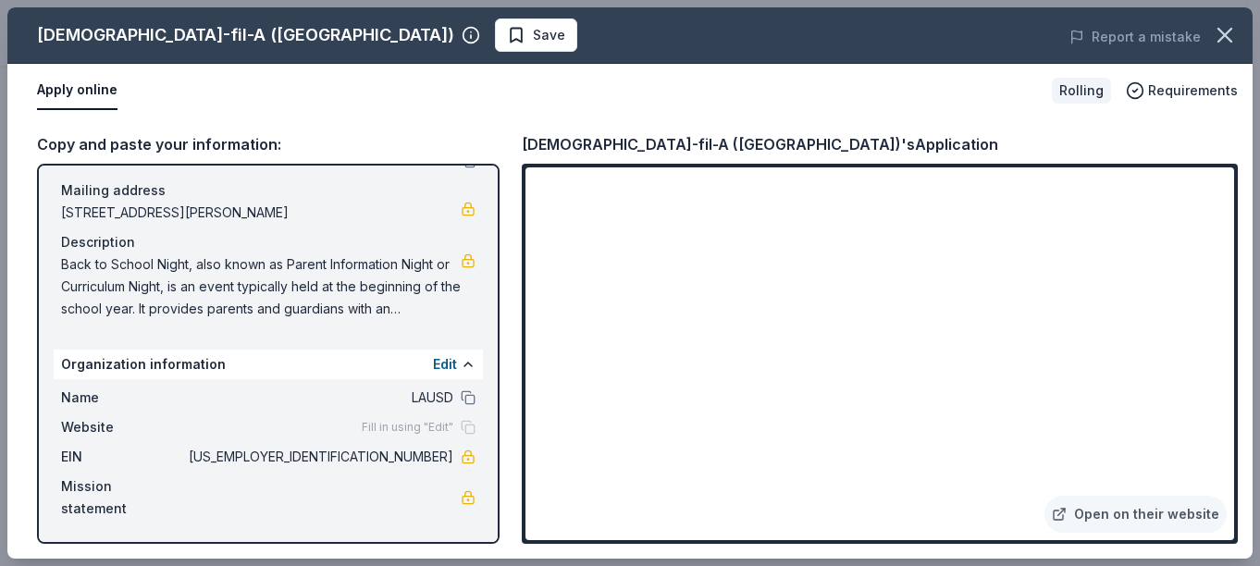
scroll to position [0, 0]
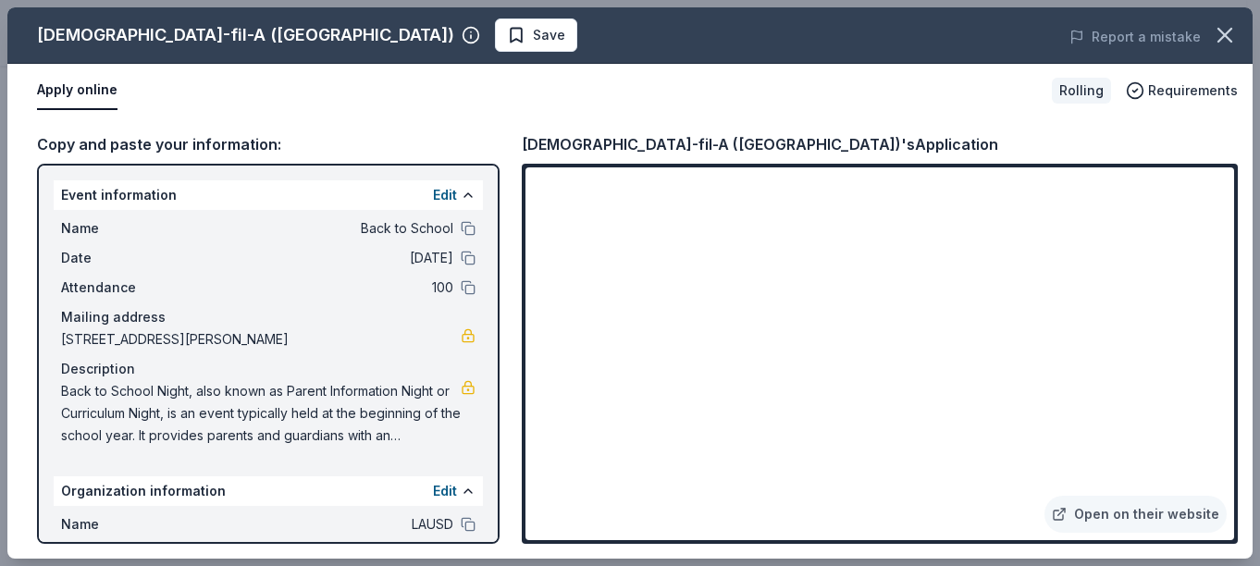
click at [194, 158] on div "Copy and paste your information: Event information Edit Name Back to School Dat…" at bounding box center [268, 338] width 463 height 412
click at [101, 88] on button "Apply online" at bounding box center [77, 90] width 80 height 39
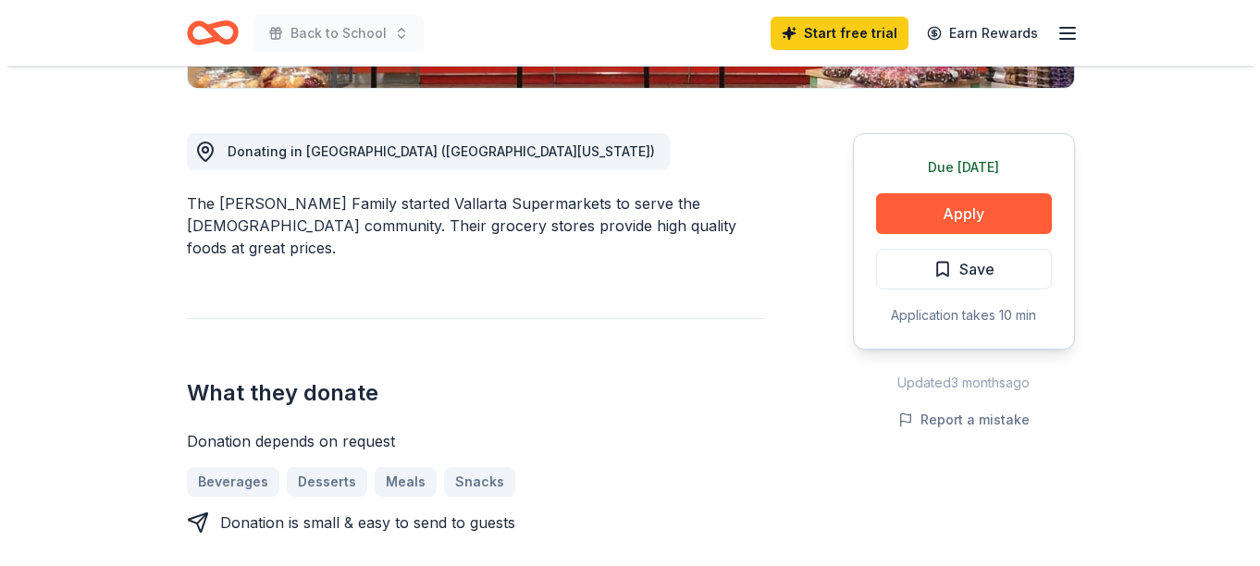
scroll to position [475, 0]
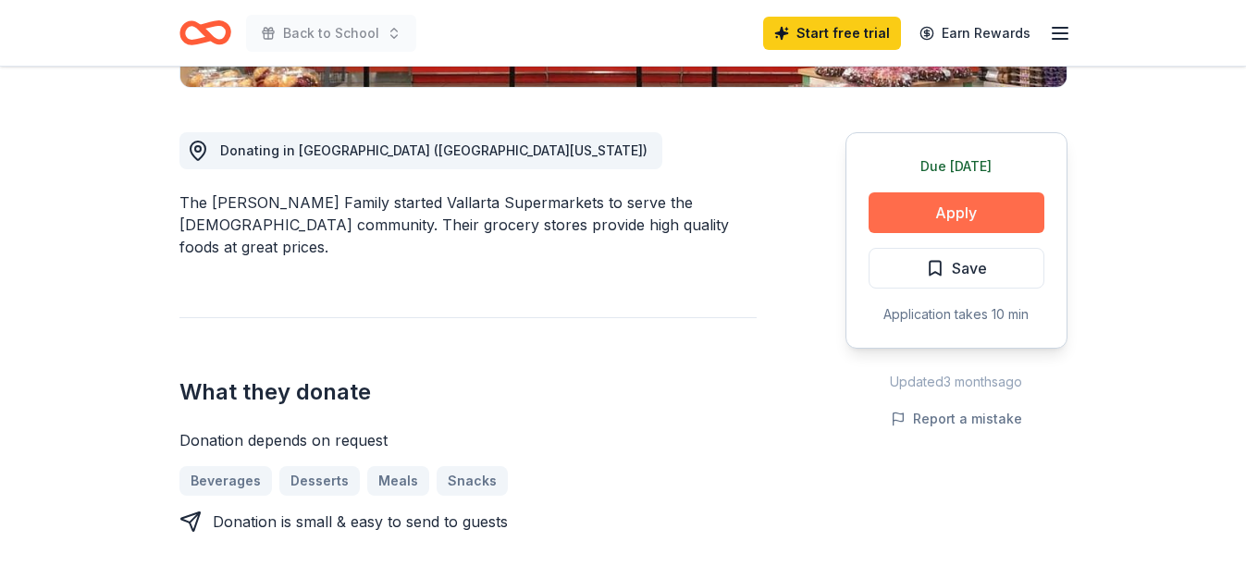
click at [984, 216] on button "Apply" at bounding box center [957, 212] width 176 height 41
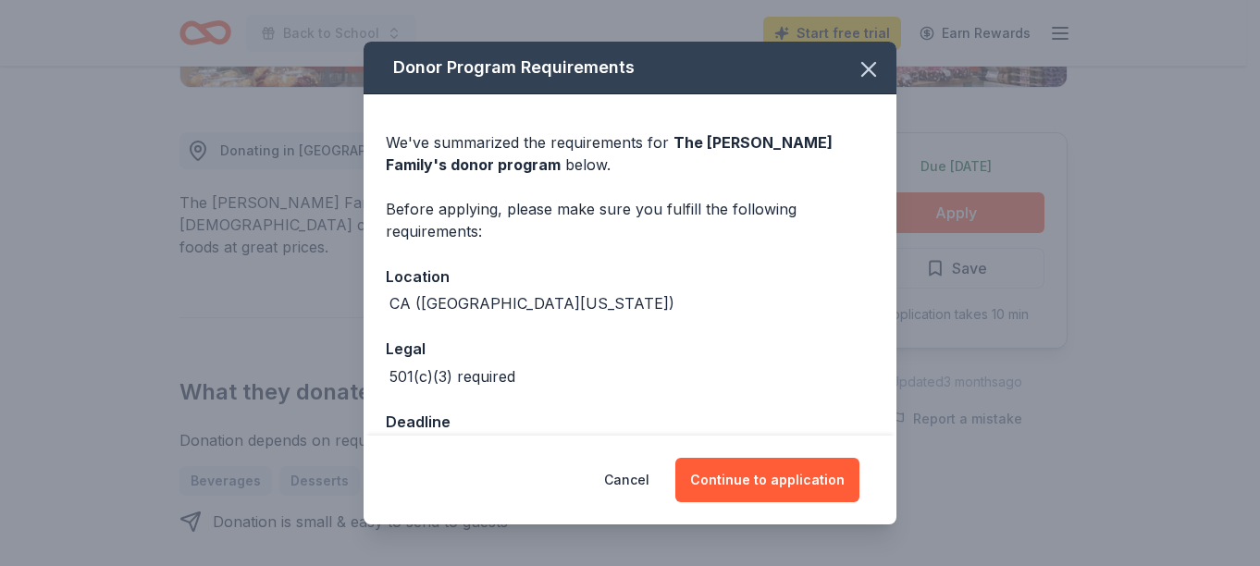
scroll to position [50, 0]
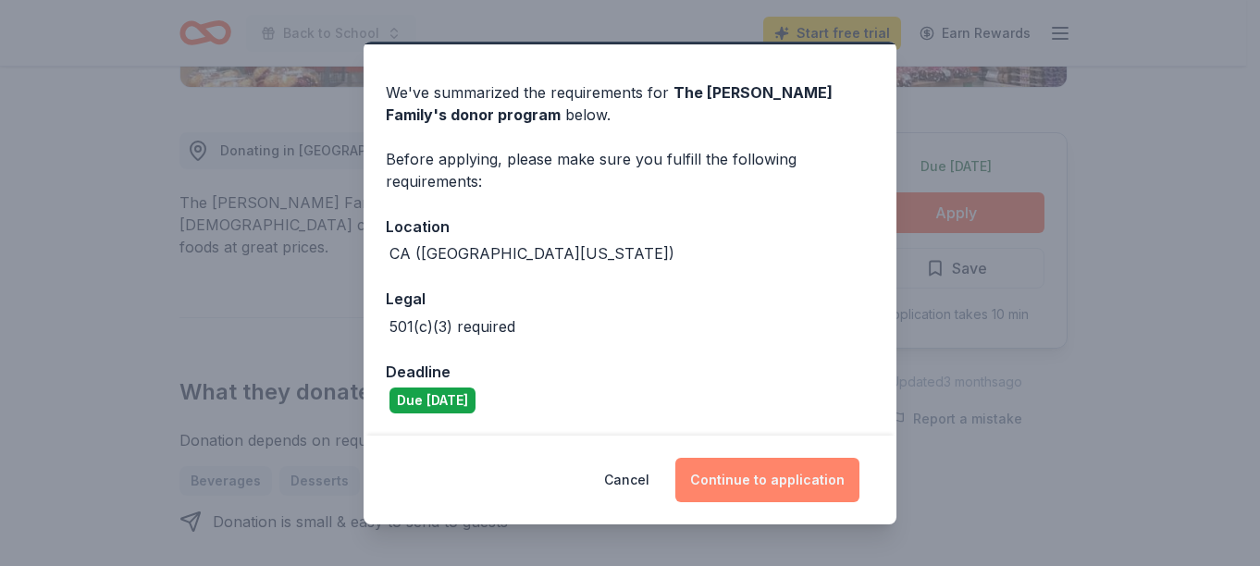
click at [763, 490] on button "Continue to application" at bounding box center [767, 480] width 184 height 44
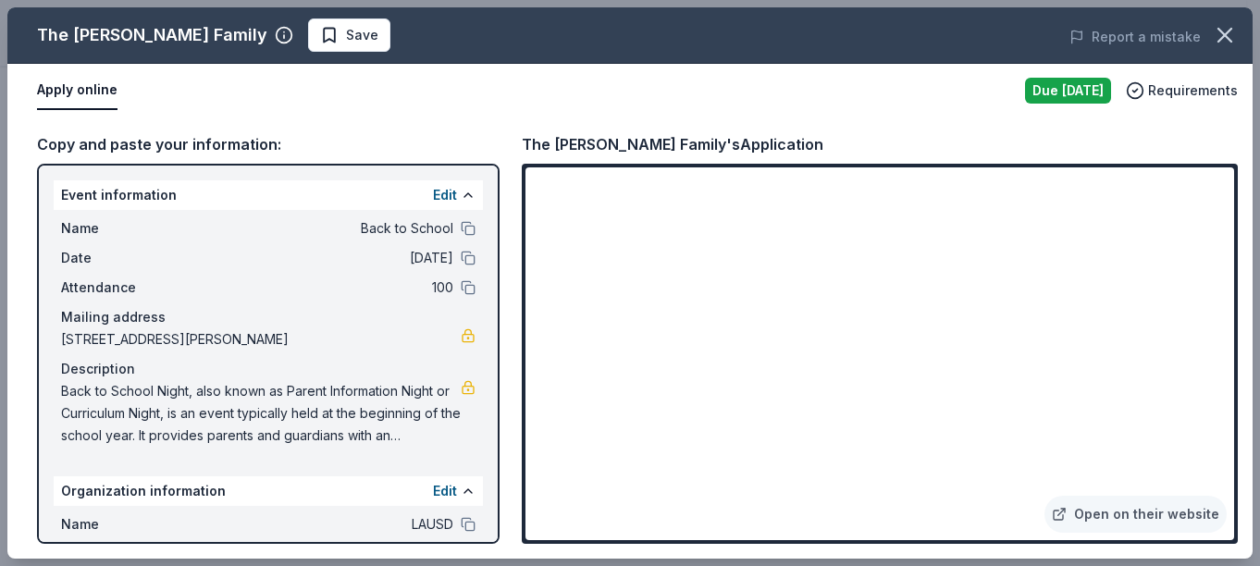
scroll to position [127, 0]
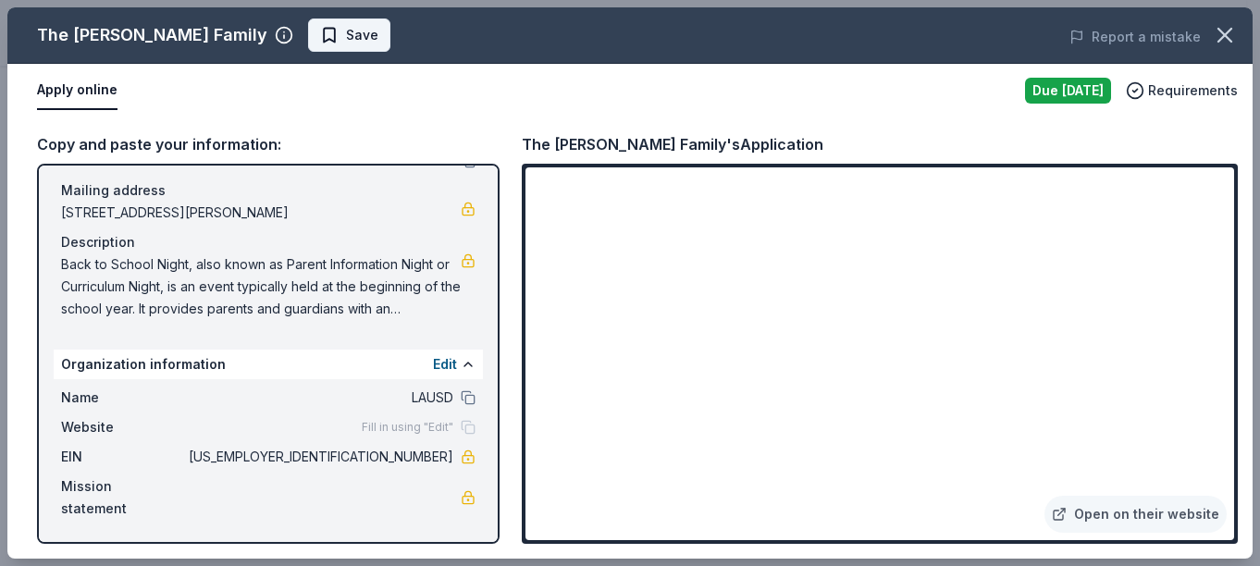
click at [346, 34] on span "Save" at bounding box center [362, 35] width 32 height 22
click at [1101, 518] on link "Open on their website" at bounding box center [1136, 514] width 182 height 37
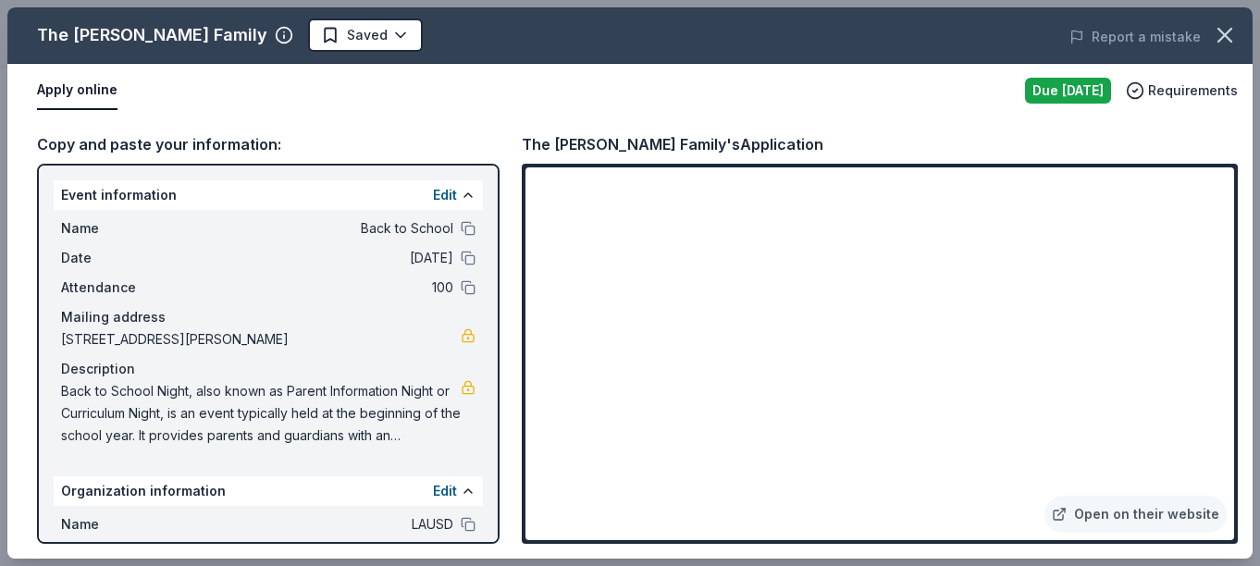
click at [199, 146] on div "Copy and paste your information:" at bounding box center [268, 144] width 463 height 24
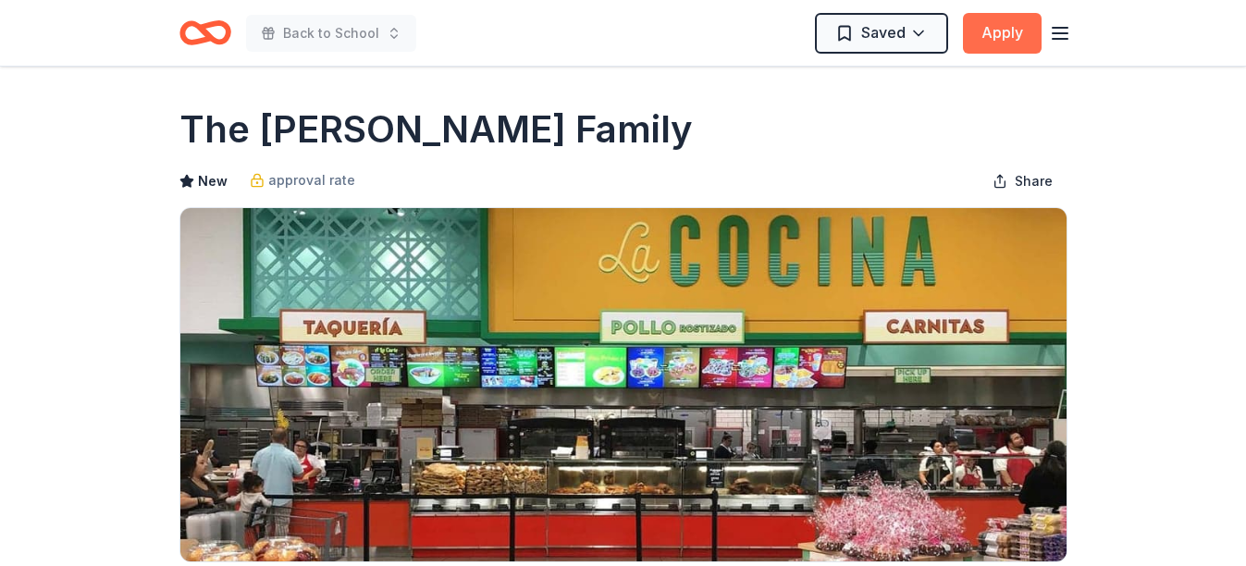
click at [992, 40] on button "Apply" at bounding box center [1002, 33] width 79 height 41
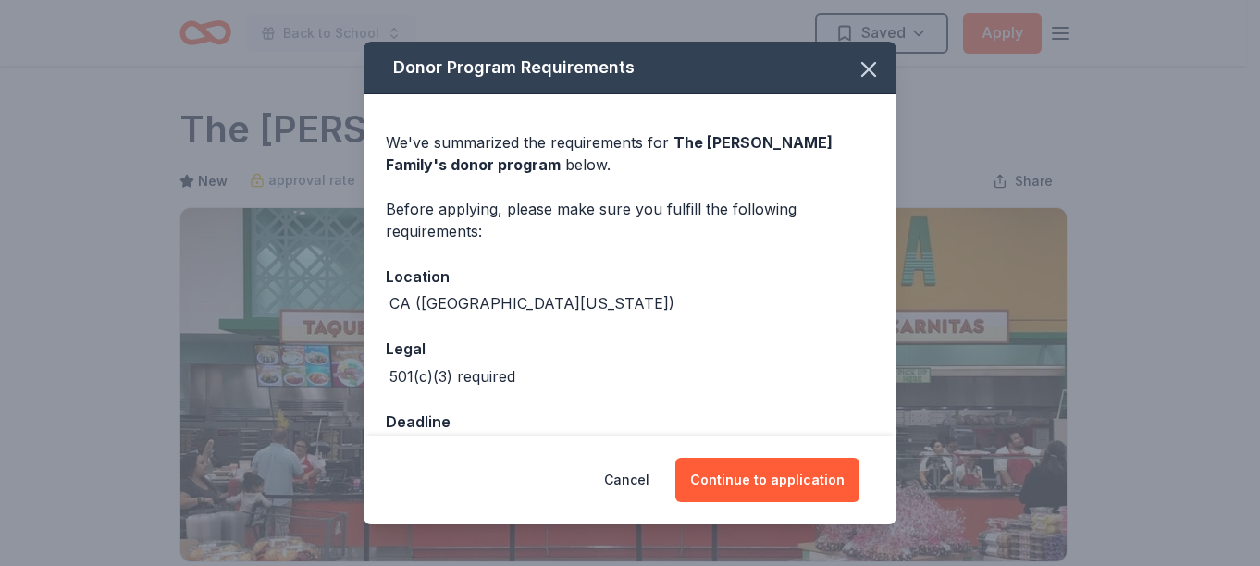
scroll to position [50, 0]
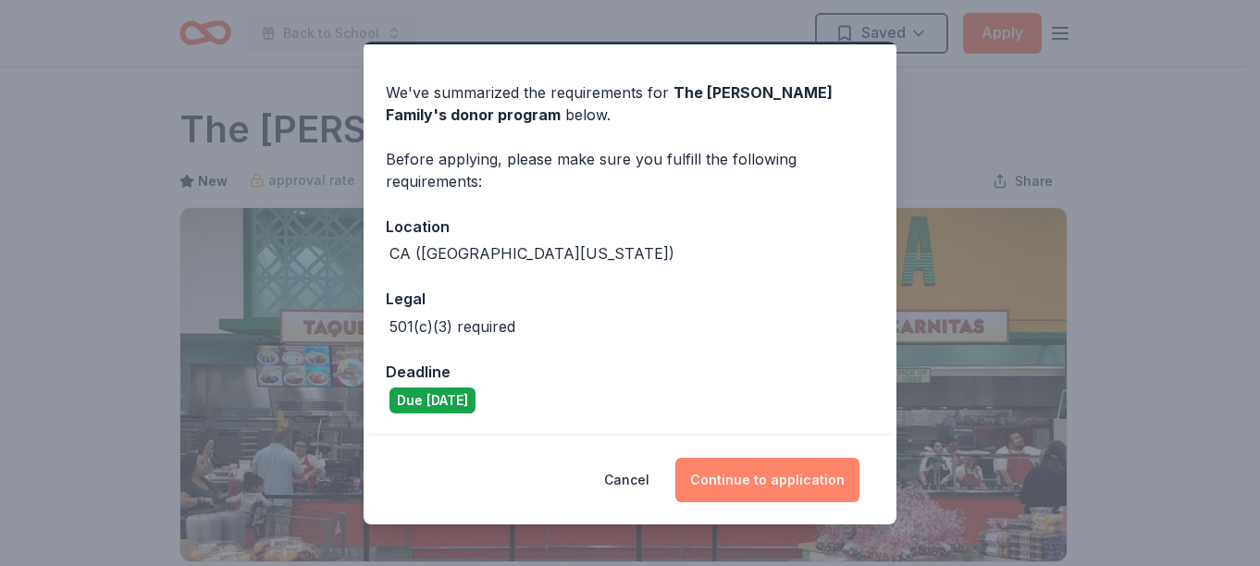
click at [781, 491] on button "Continue to application" at bounding box center [767, 480] width 184 height 44
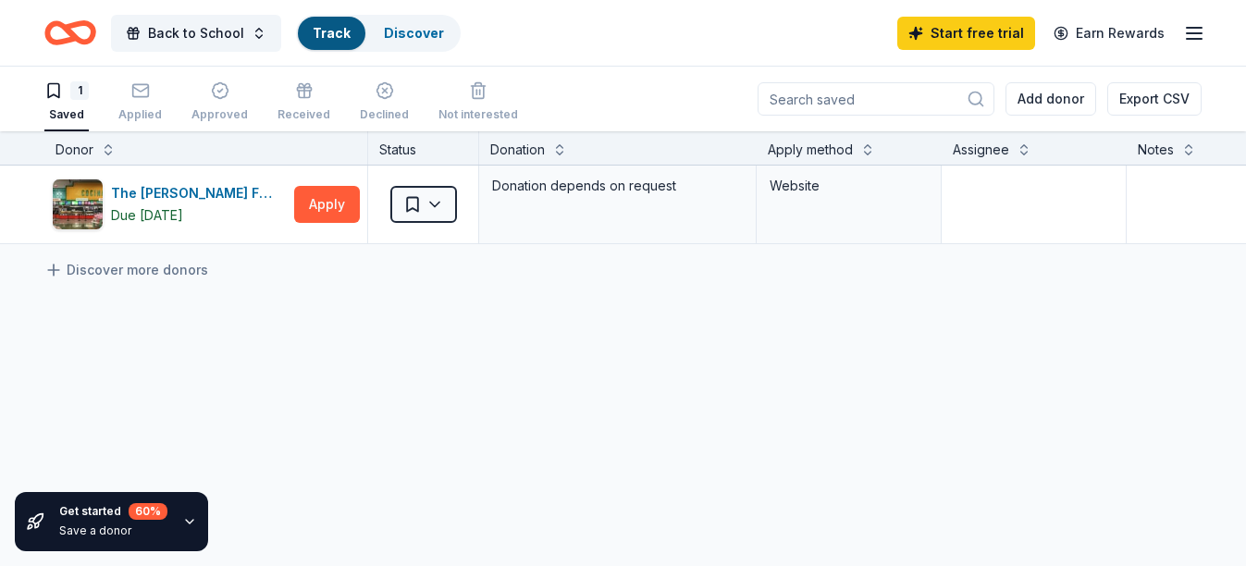
scroll to position [1, 0]
click at [138, 96] on rect "button" at bounding box center [140, 90] width 16 height 12
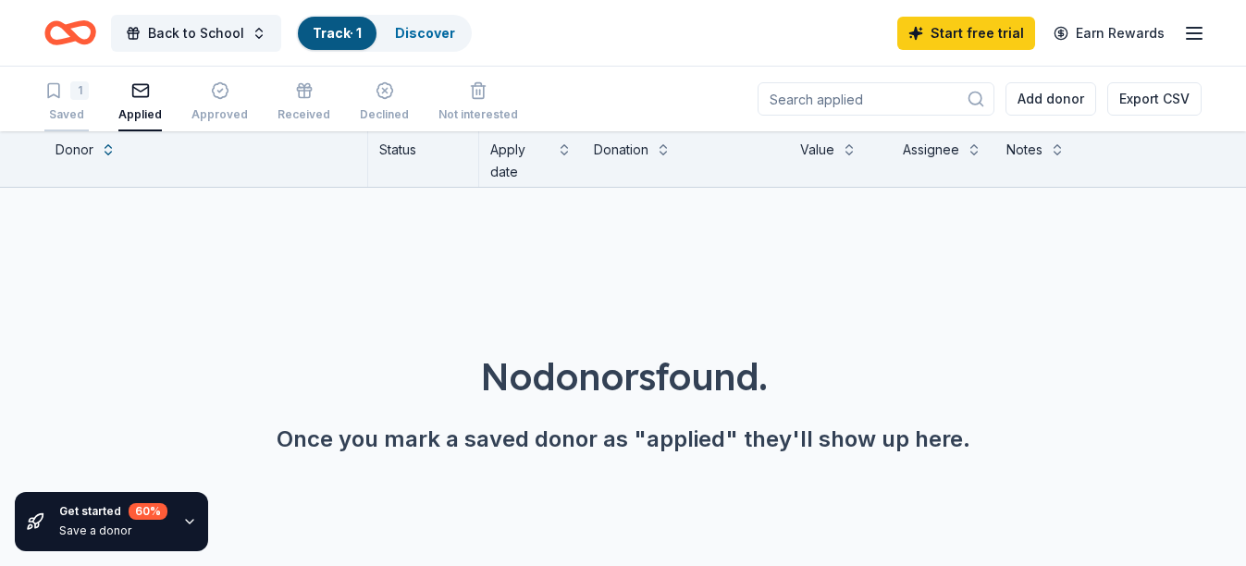
click at [78, 99] on div "1" at bounding box center [79, 90] width 19 height 19
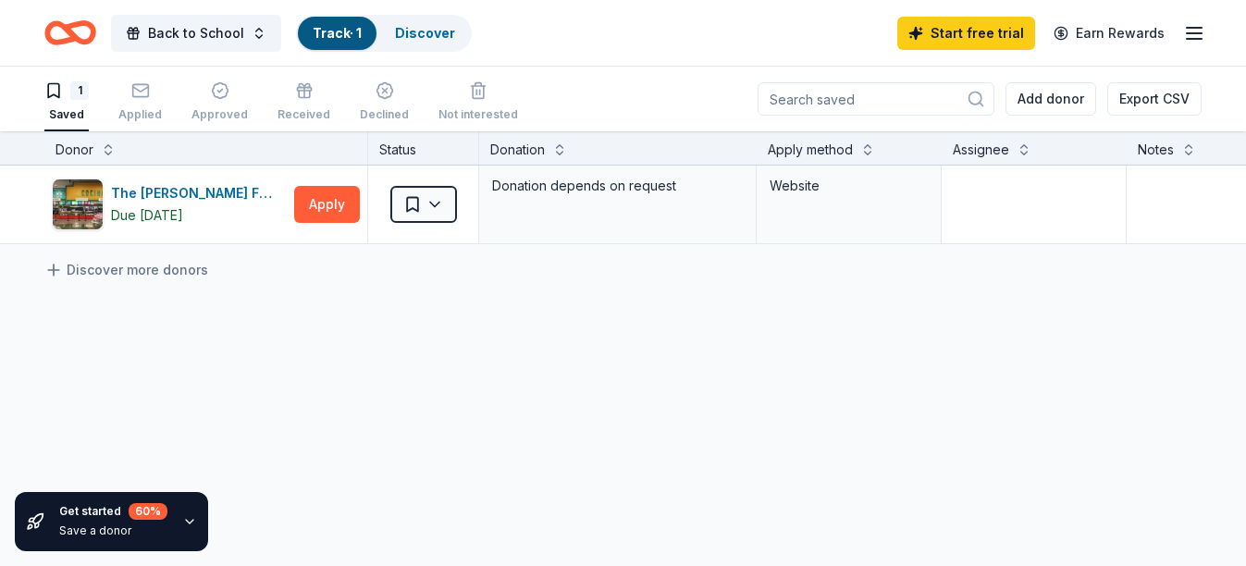
click at [89, 39] on icon "Home" at bounding box center [79, 32] width 29 height 19
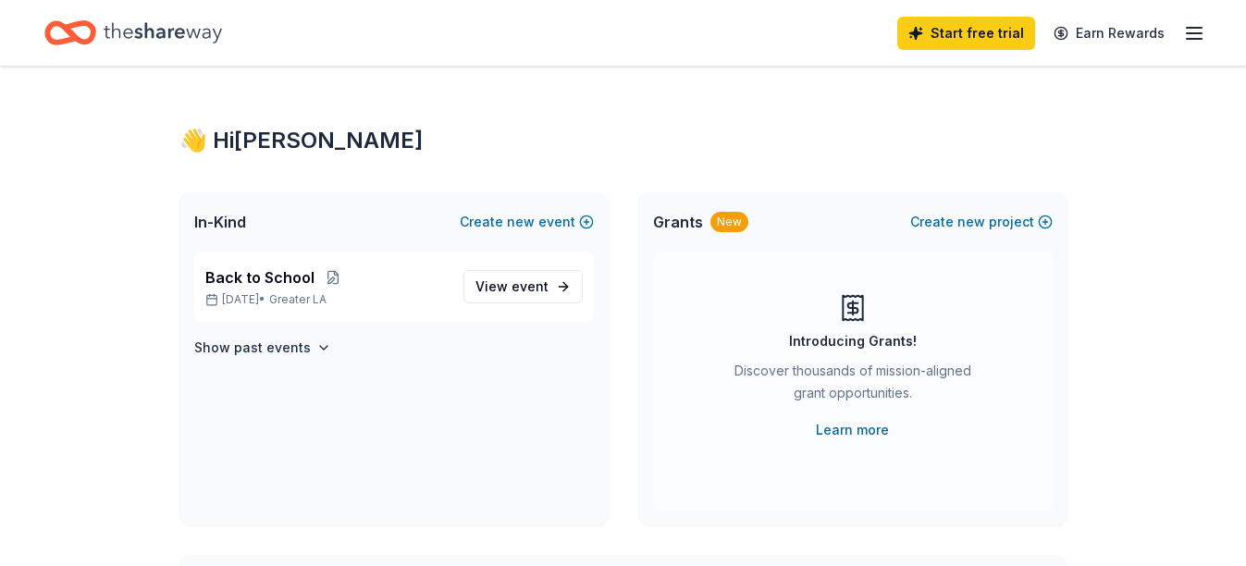
click at [178, 40] on icon "Home" at bounding box center [163, 33] width 118 height 38
click at [335, 291] on div "Back to School Sep 16, 2025 • Greater LA" at bounding box center [326, 286] width 243 height 41
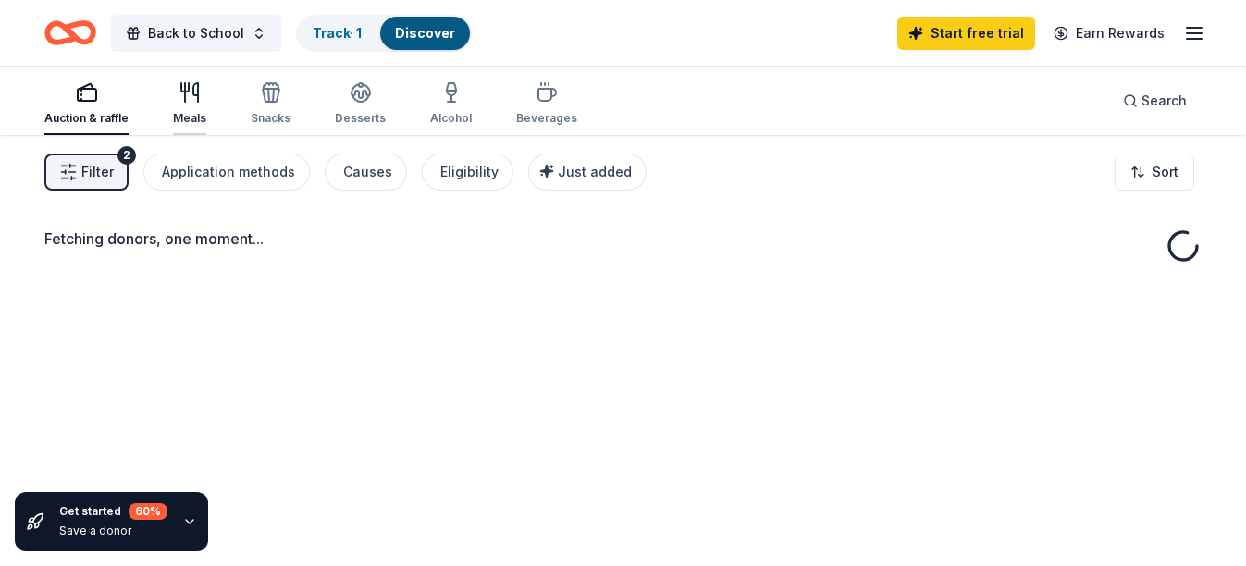
click at [179, 93] on icon "button" at bounding box center [190, 92] width 22 height 22
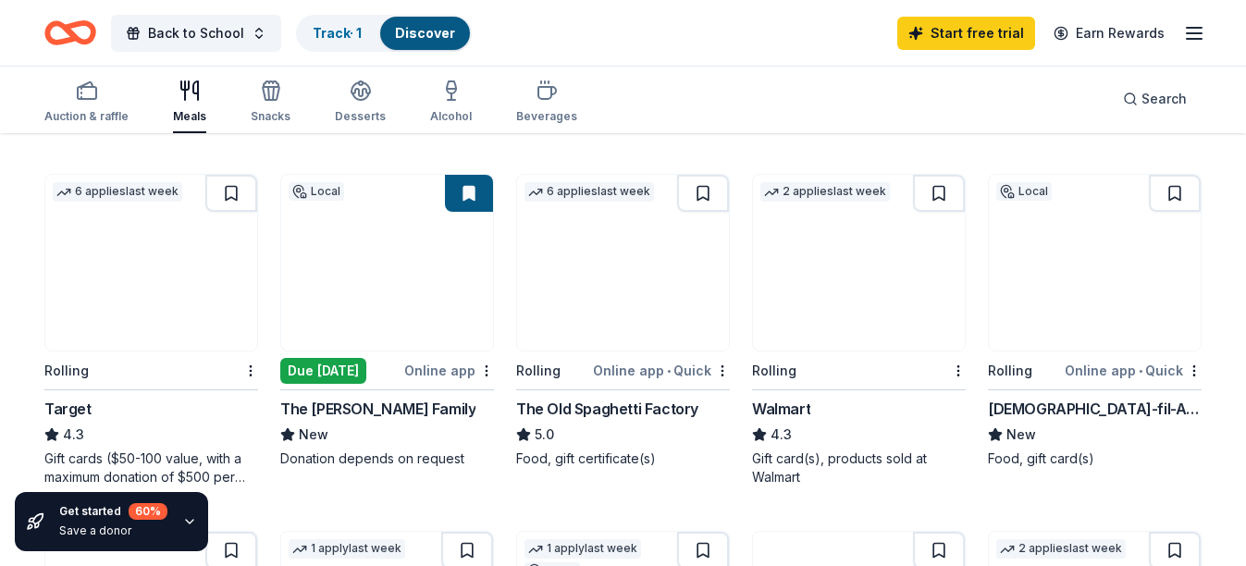
scroll to position [540, 0]
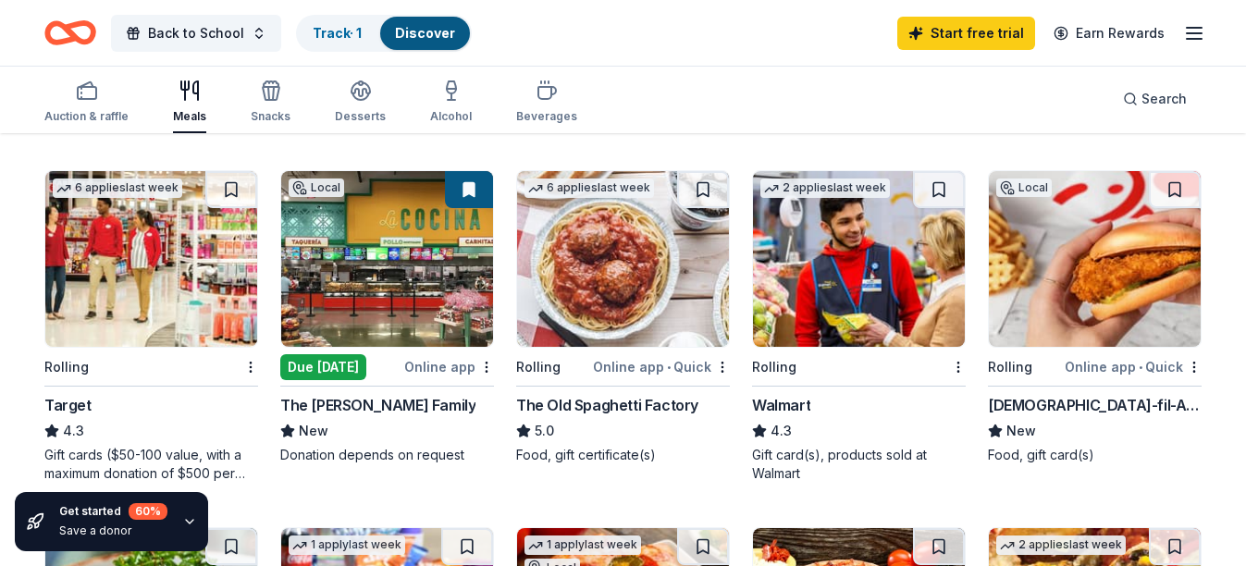
click at [800, 399] on div "Walmart" at bounding box center [781, 405] width 58 height 22
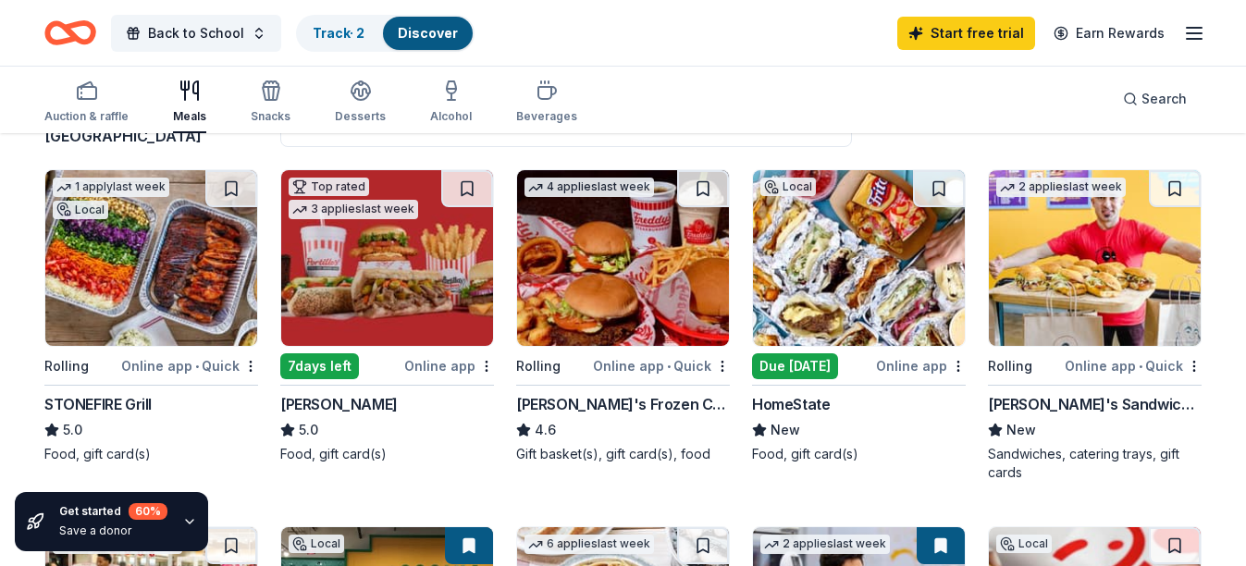
scroll to position [0, 0]
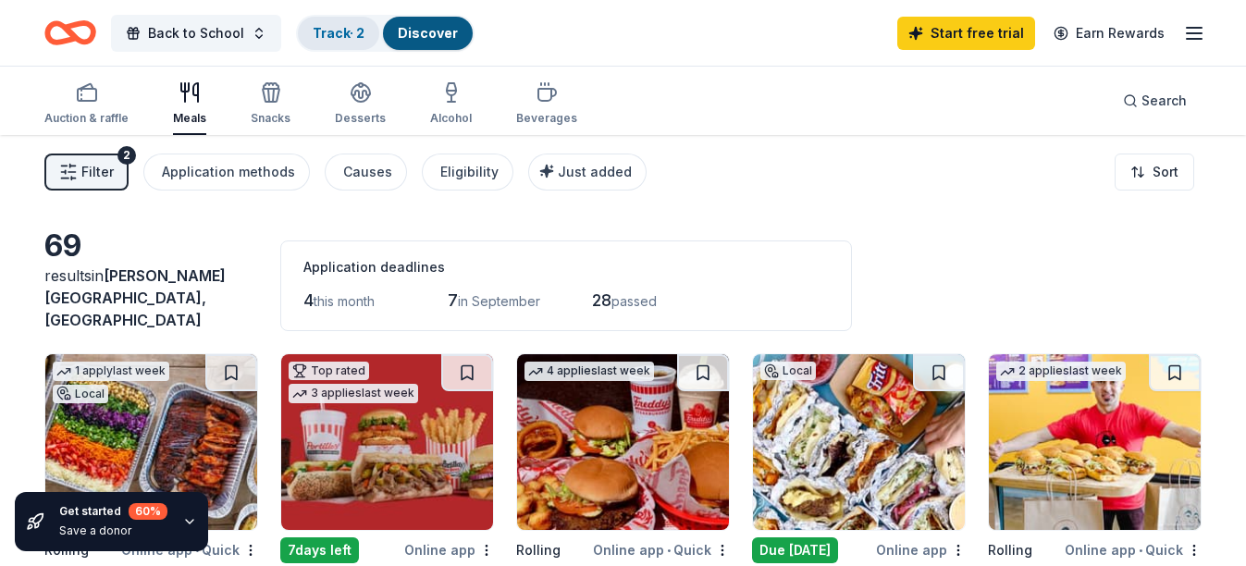
click at [327, 29] on link "Track · 2" at bounding box center [339, 33] width 52 height 16
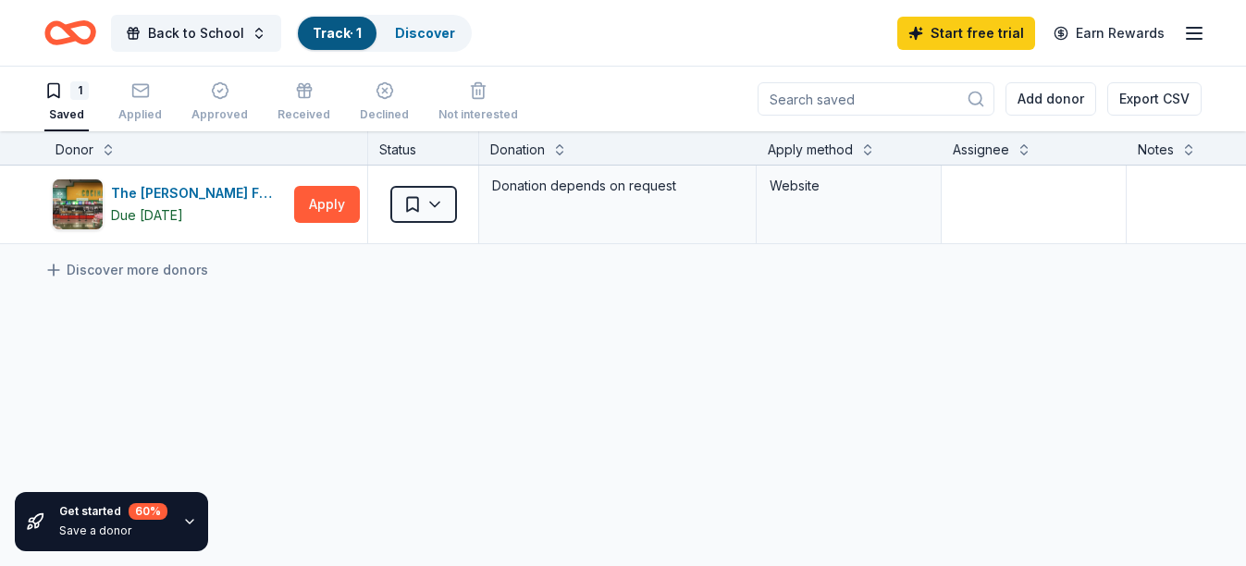
scroll to position [1, 0]
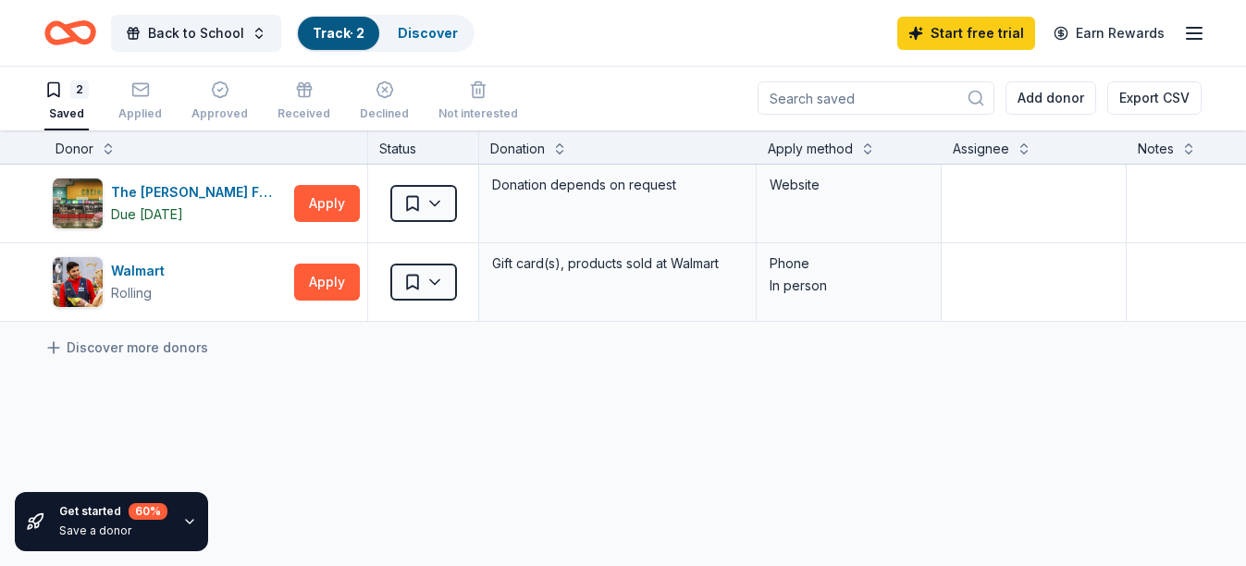
click at [70, 99] on div "2 Saved" at bounding box center [66, 100] width 44 height 41
click at [141, 90] on icon "button" at bounding box center [140, 90] width 19 height 19
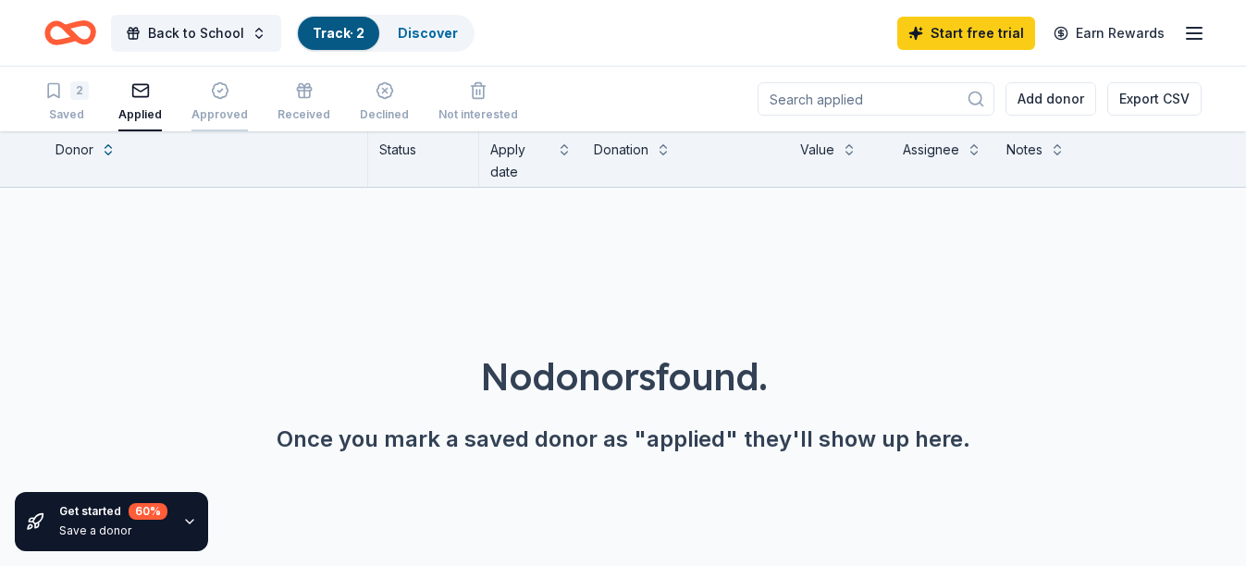
click at [217, 91] on icon "button" at bounding box center [219, 90] width 5 height 3
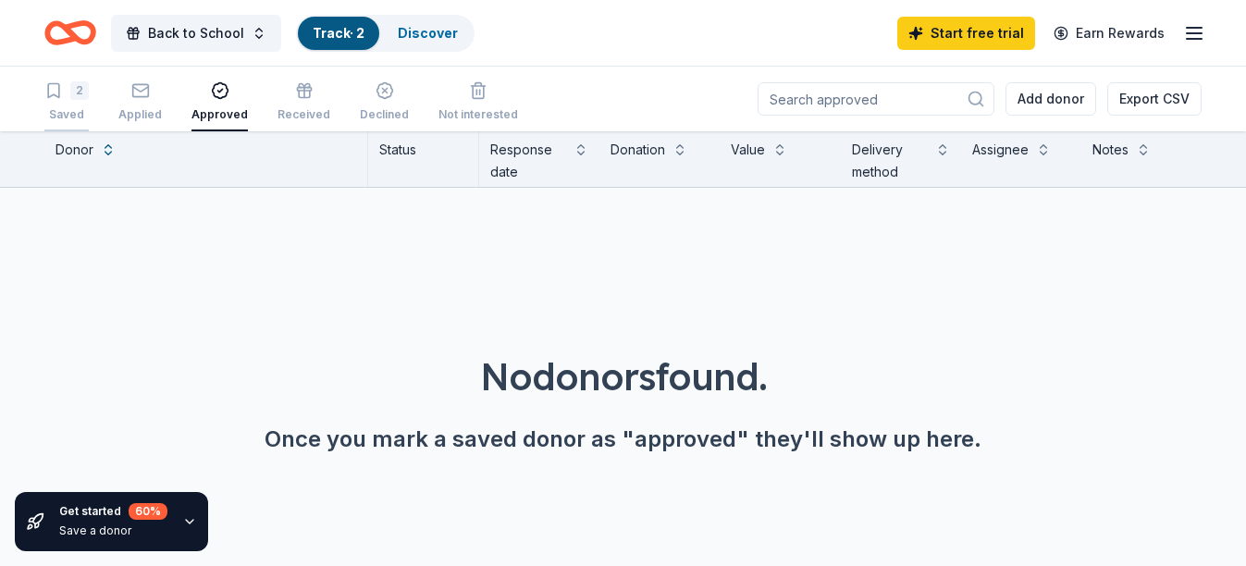
click at [85, 86] on div "2" at bounding box center [79, 90] width 19 height 19
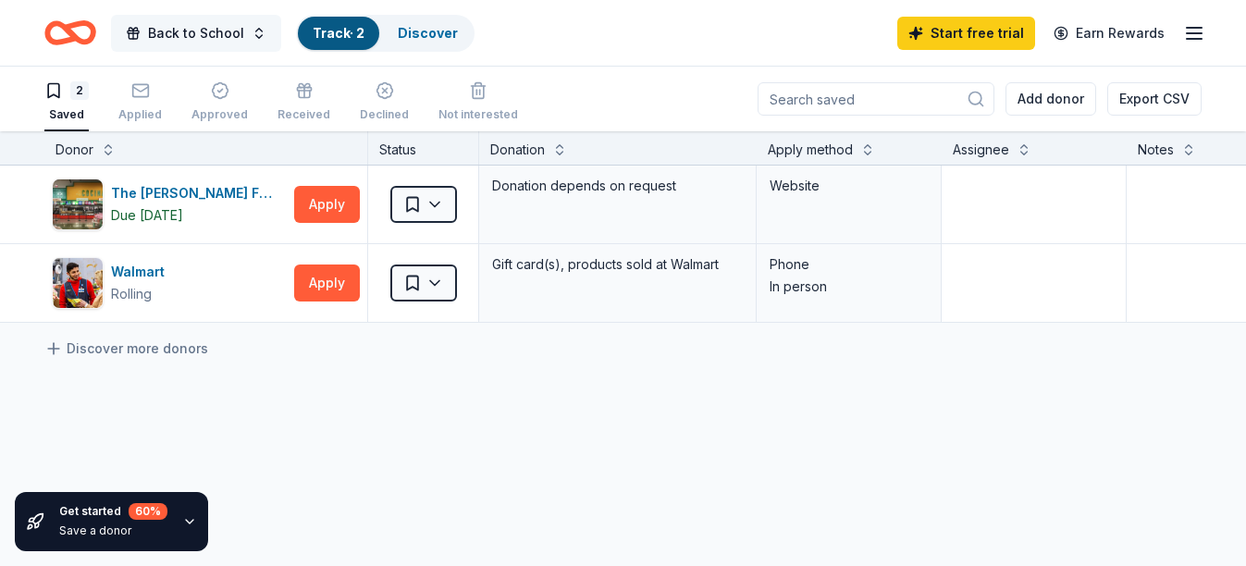
click at [161, 32] on span "Back to School" at bounding box center [196, 33] width 96 height 22
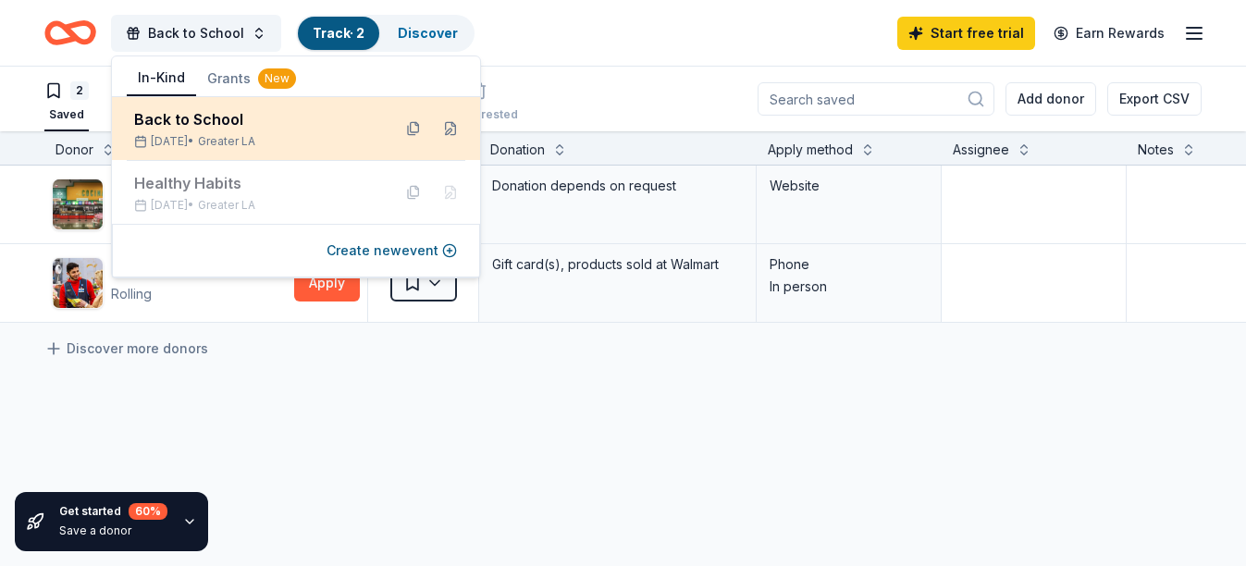
click at [194, 109] on div "Back to School" at bounding box center [255, 119] width 242 height 22
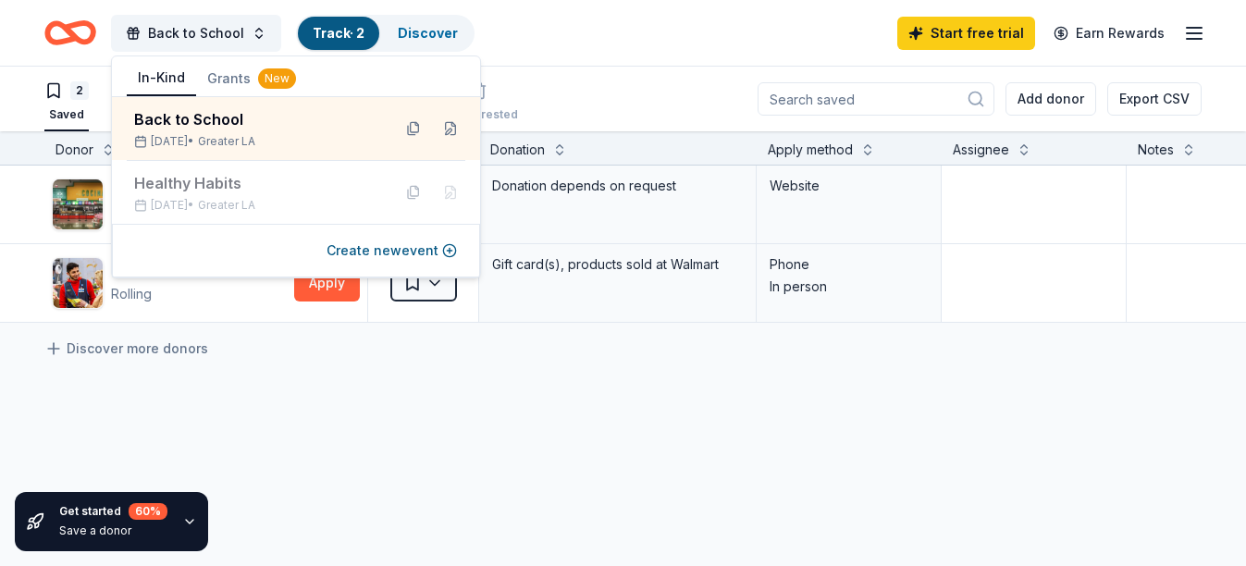
click at [69, 94] on div "2" at bounding box center [66, 90] width 44 height 19
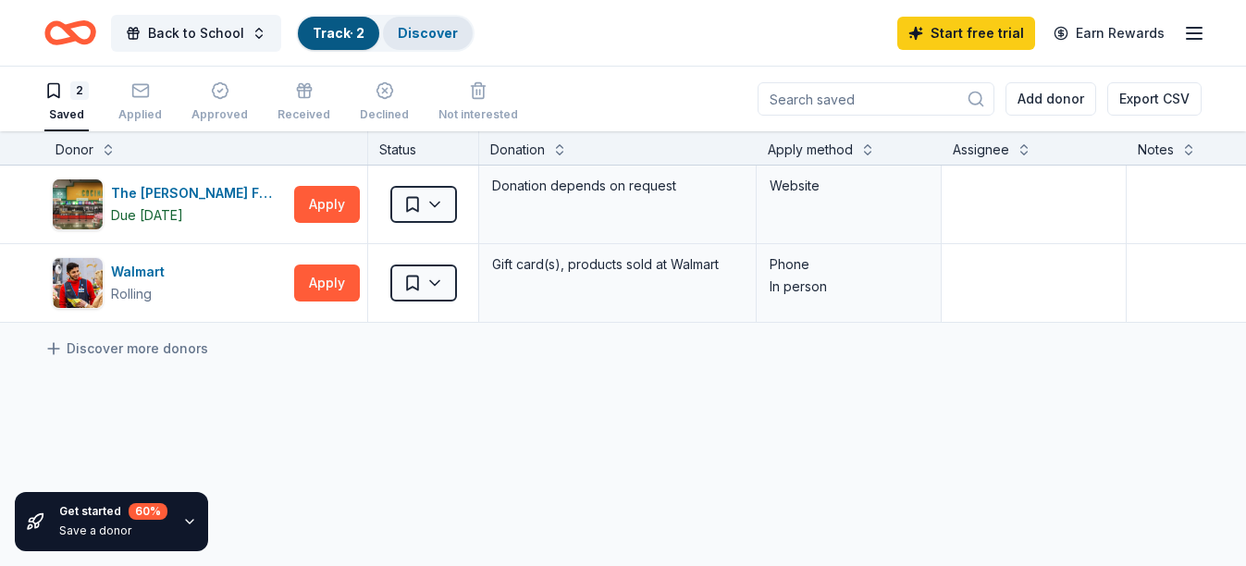
click at [452, 30] on div "Discover" at bounding box center [428, 33] width 90 height 33
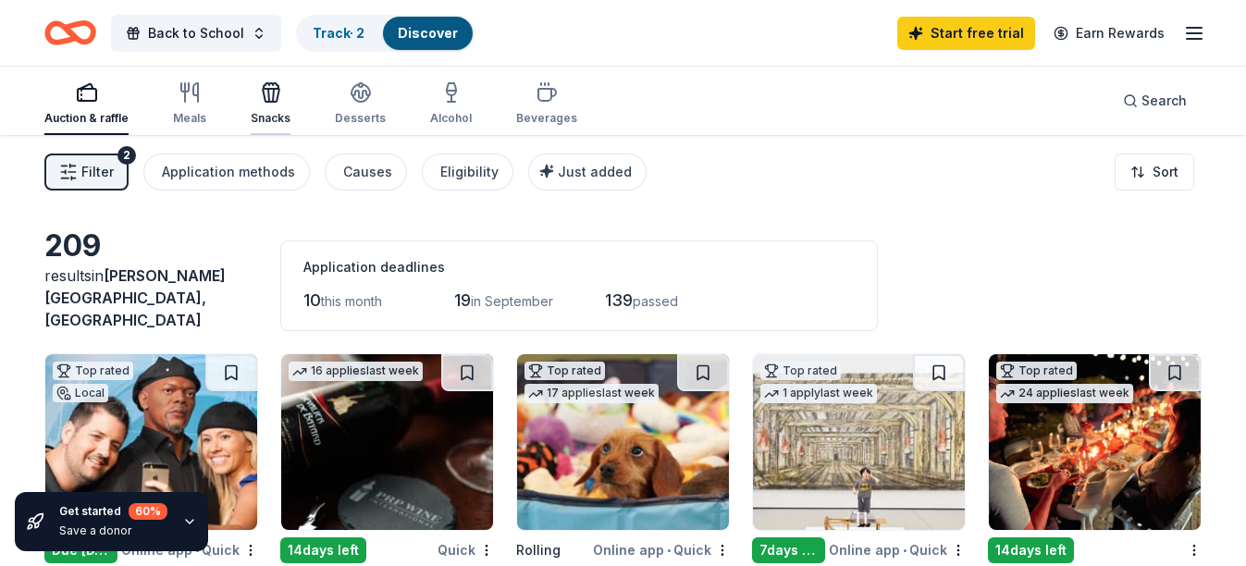
click at [273, 109] on div "Snacks" at bounding box center [271, 103] width 40 height 44
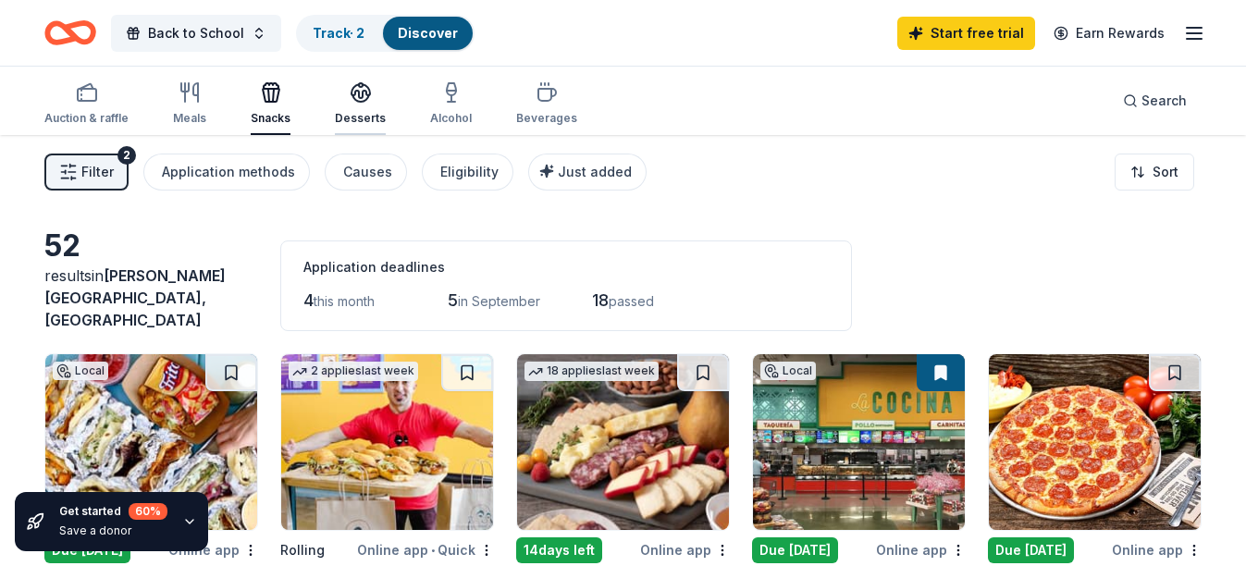
click at [353, 87] on icon "button" at bounding box center [361, 92] width 22 height 22
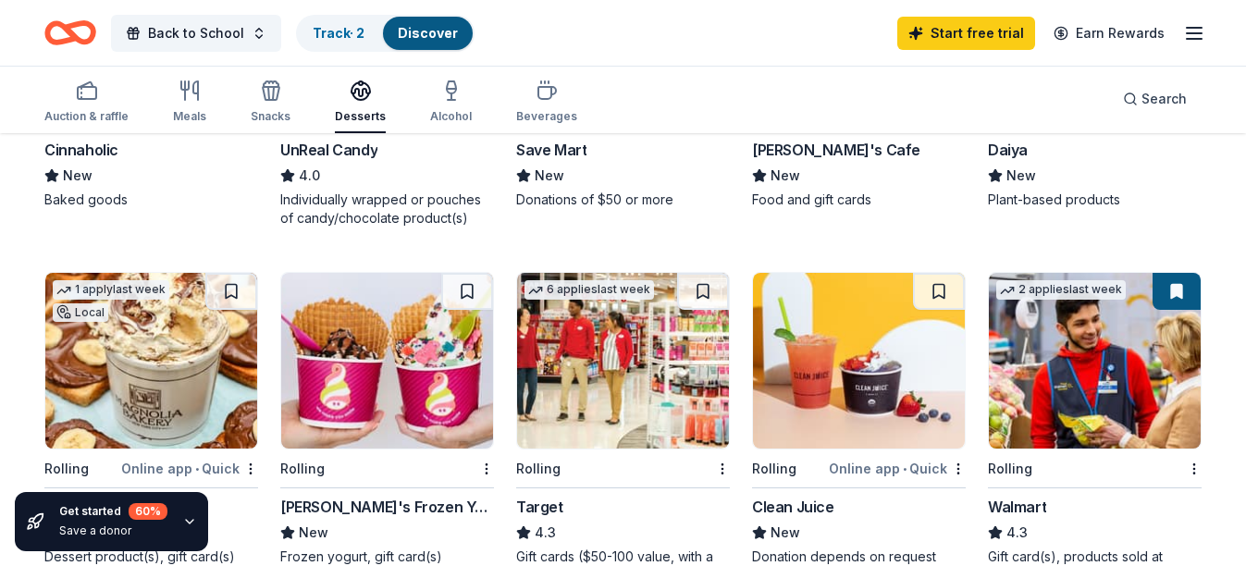
scroll to position [1184, 0]
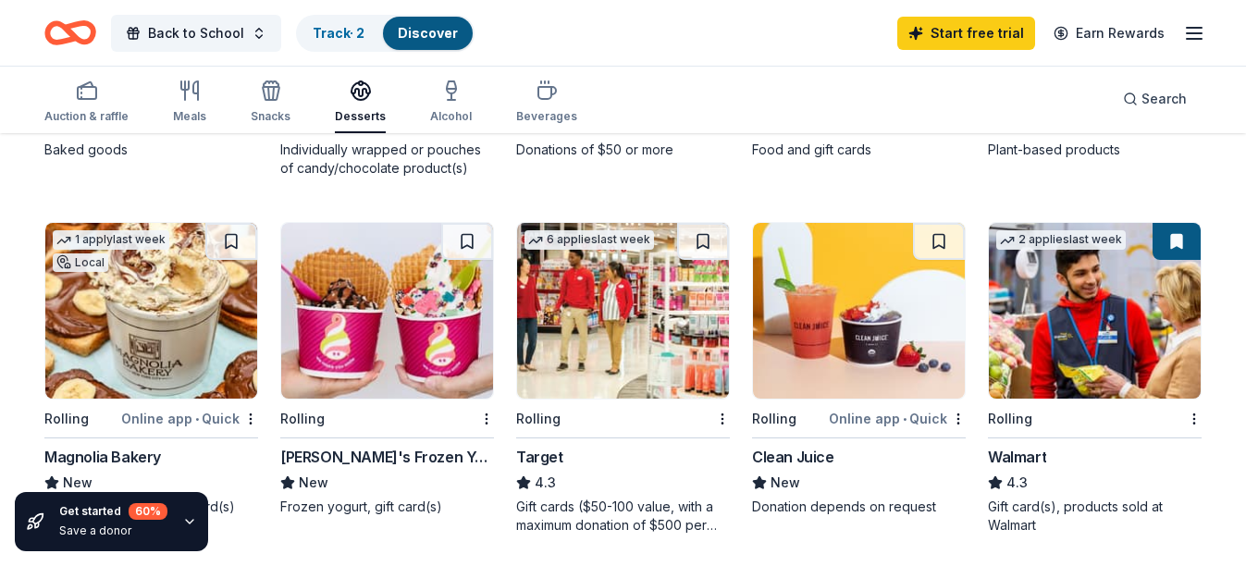
click at [601, 389] on div "6 applies last week Rolling Target 4.3 Gift cards ($50-100 value, with a maximu…" at bounding box center [623, 378] width 214 height 313
click at [402, 366] on img at bounding box center [387, 311] width 212 height 176
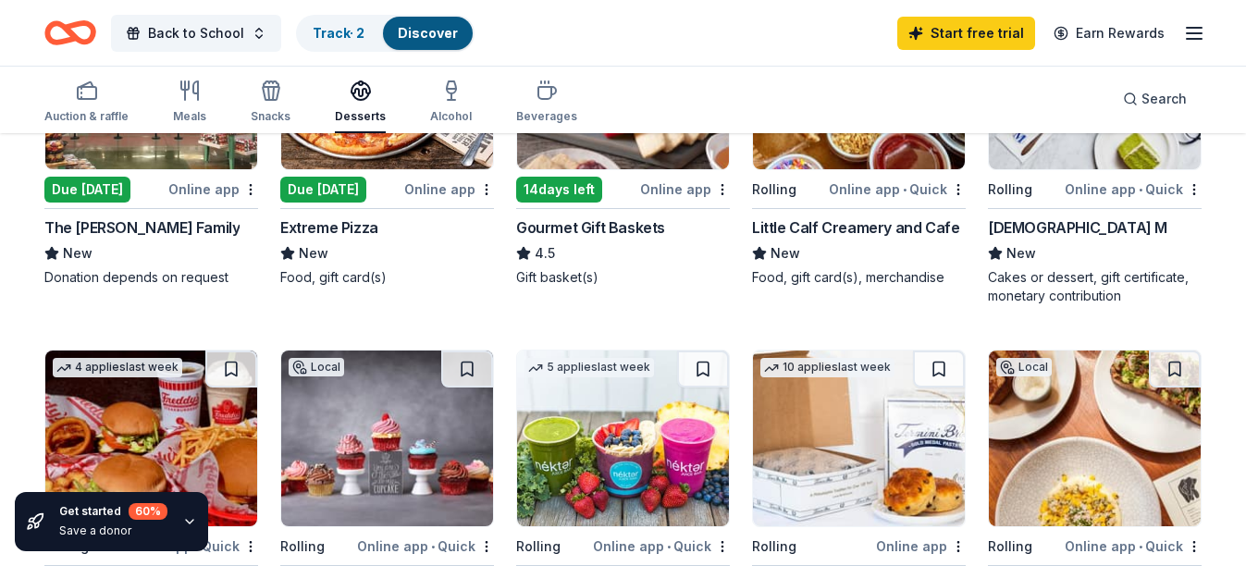
scroll to position [0, 0]
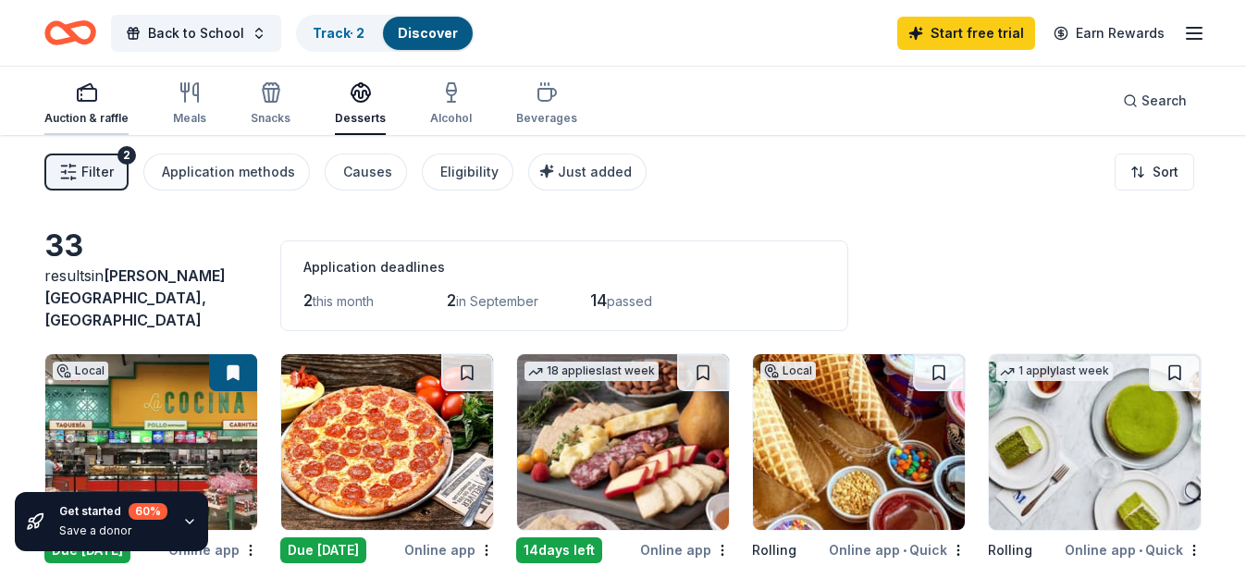
click at [106, 120] on div "Auction & raffle" at bounding box center [86, 118] width 84 height 15
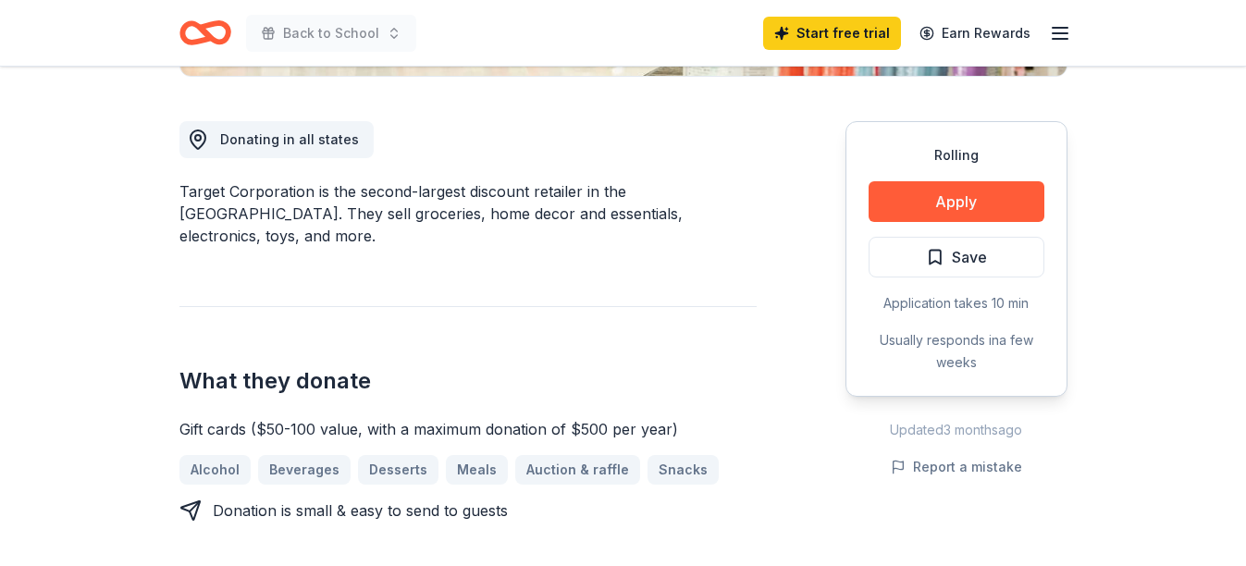
scroll to position [484, 0]
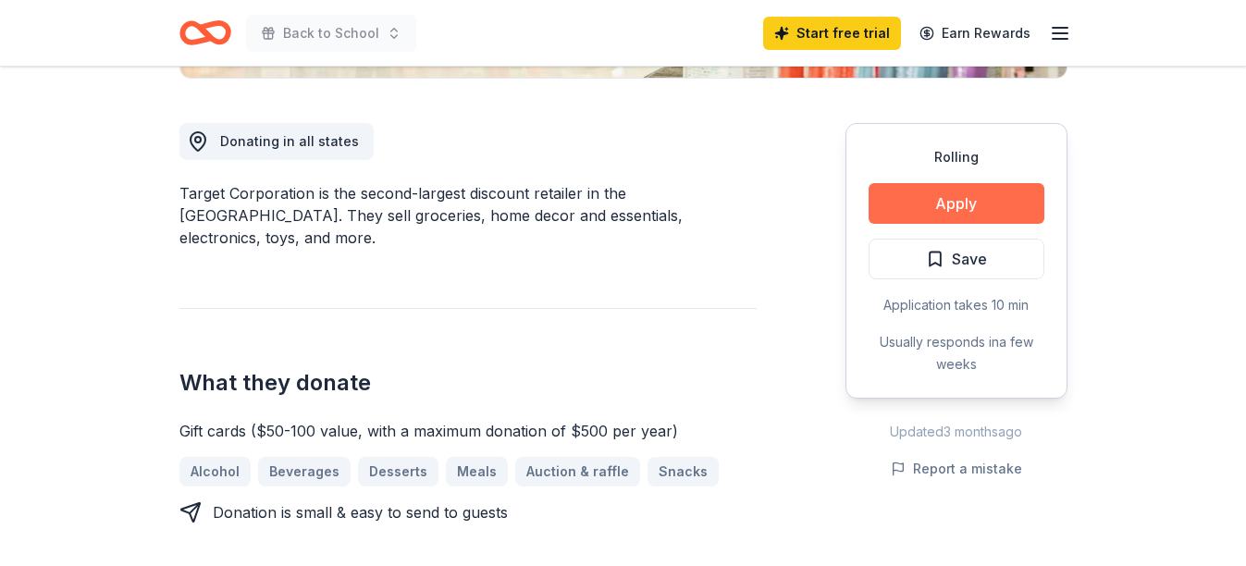
click at [892, 200] on button "Apply" at bounding box center [957, 203] width 176 height 41
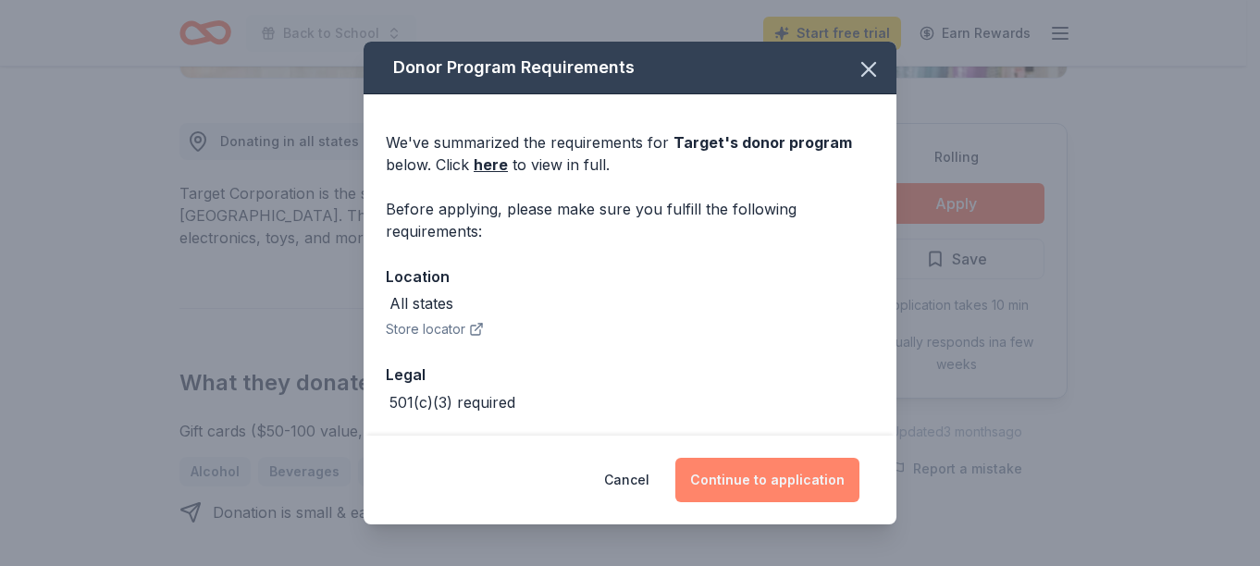
click at [786, 476] on button "Continue to application" at bounding box center [767, 480] width 184 height 44
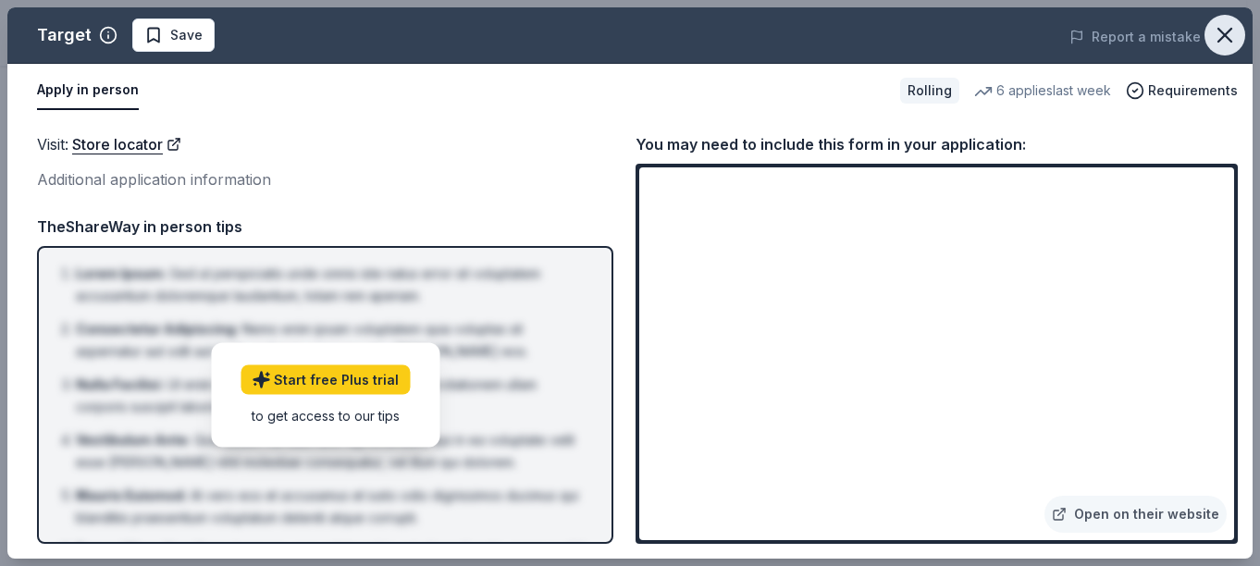
click at [1240, 34] on button "button" at bounding box center [1225, 35] width 41 height 41
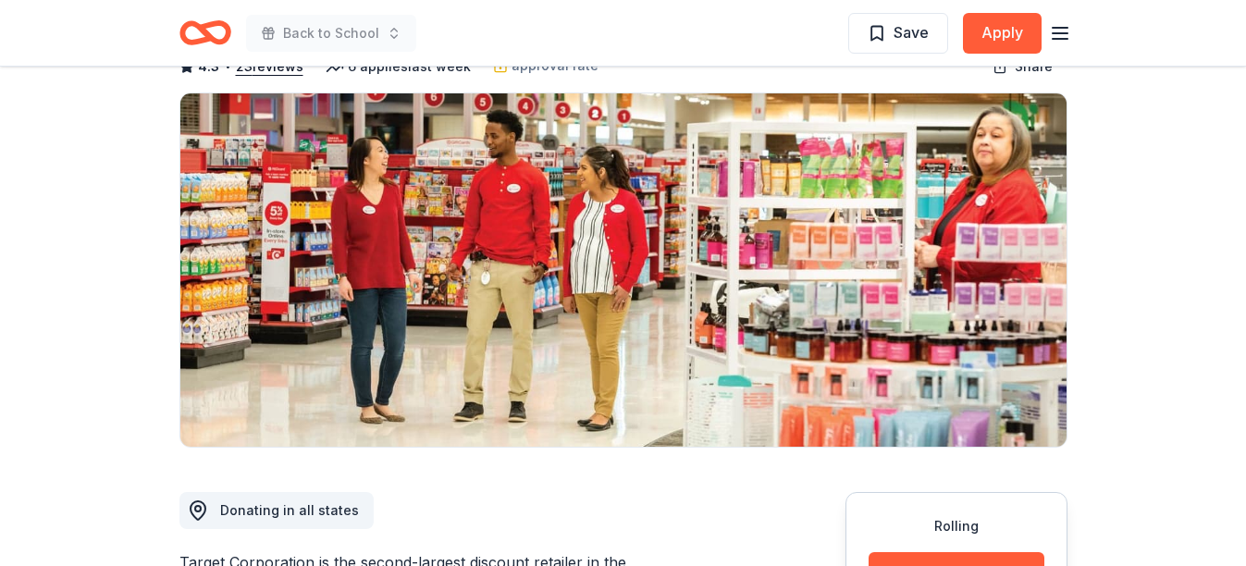
scroll to position [0, 0]
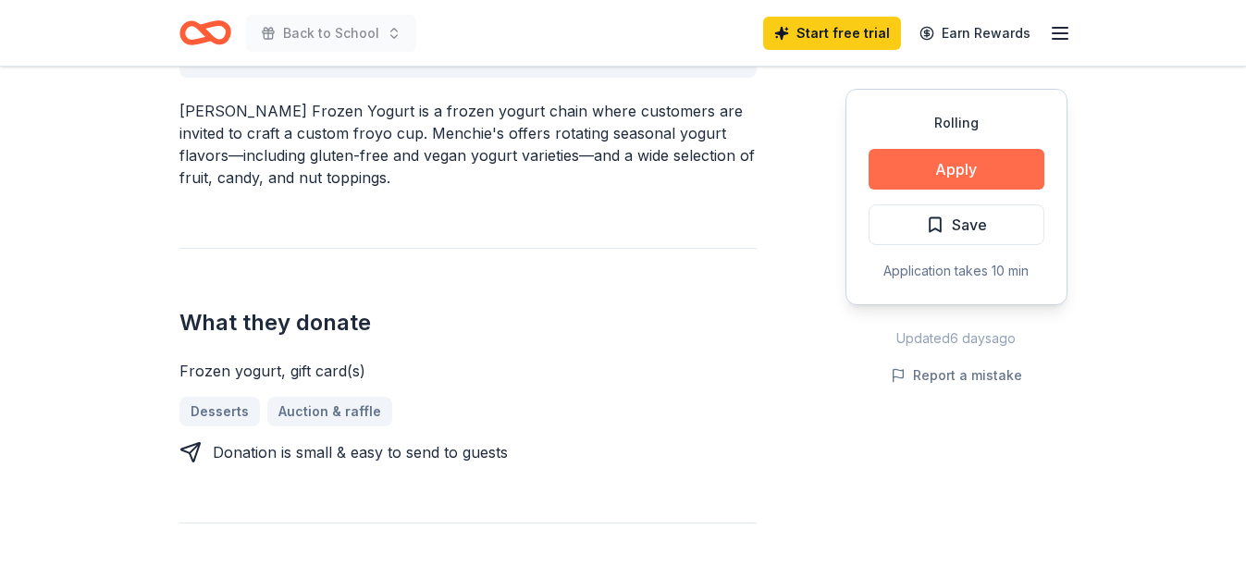
scroll to position [612, 0]
click at [934, 179] on button "Apply" at bounding box center [957, 169] width 176 height 41
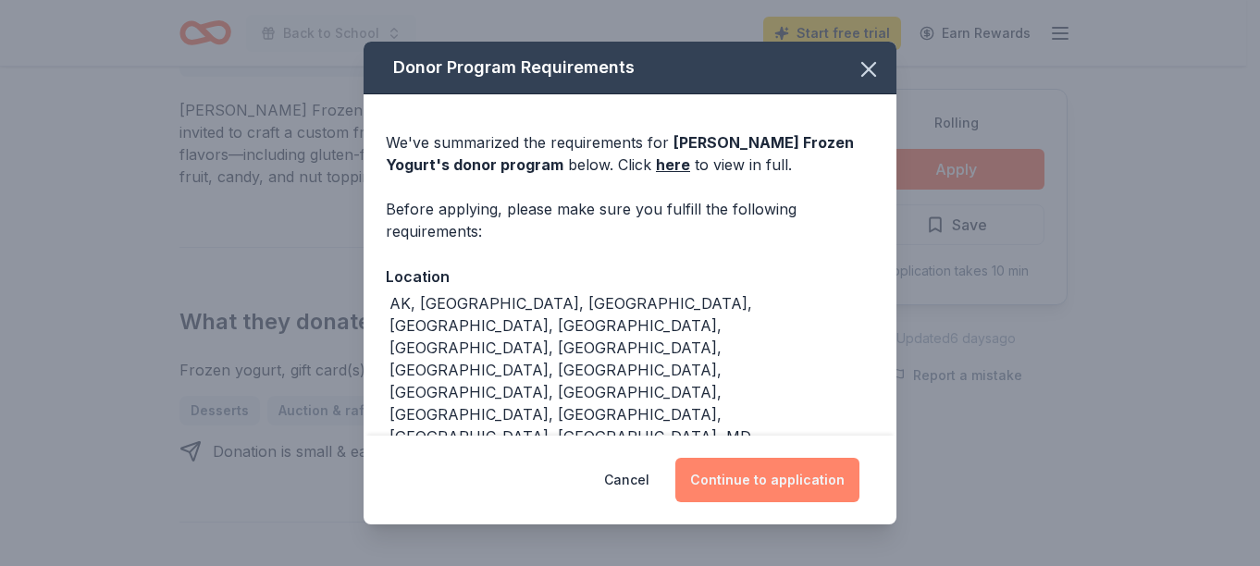
click at [807, 476] on button "Continue to application" at bounding box center [767, 480] width 184 height 44
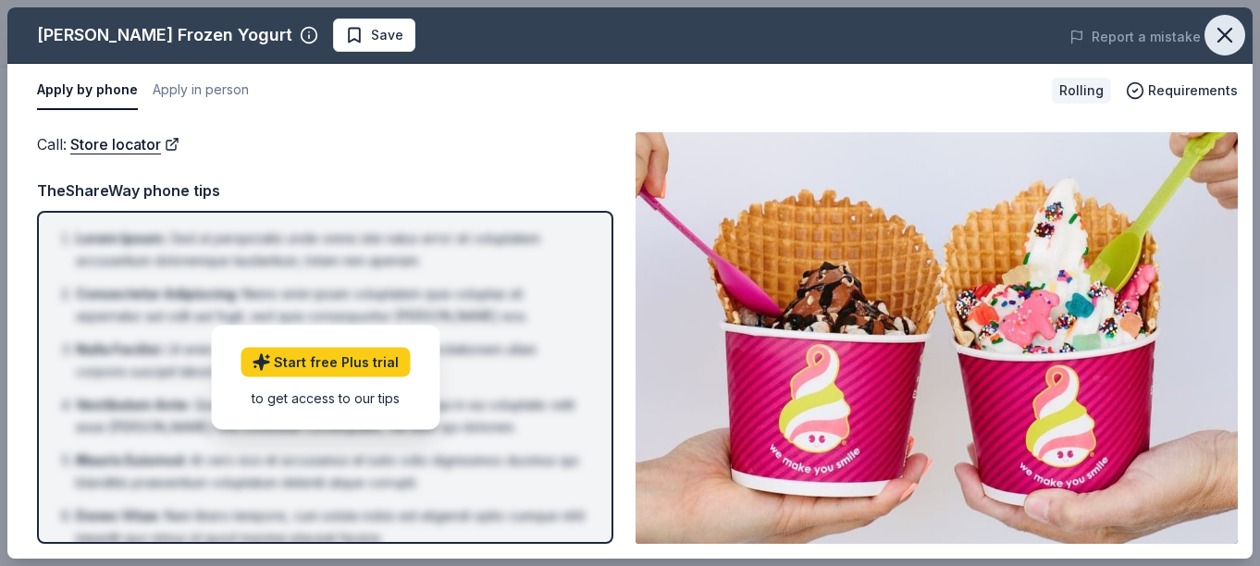
click at [1220, 38] on icon "button" at bounding box center [1225, 35] width 26 height 26
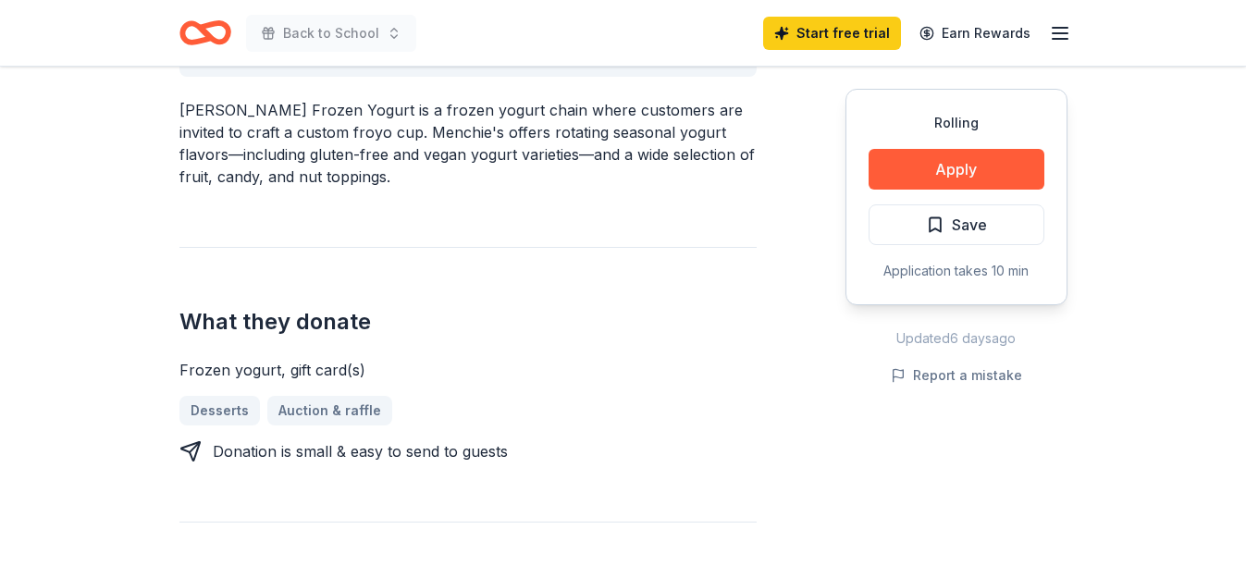
click at [700, 396] on div "Desserts Auction & raffle" at bounding box center [468, 411] width 577 height 30
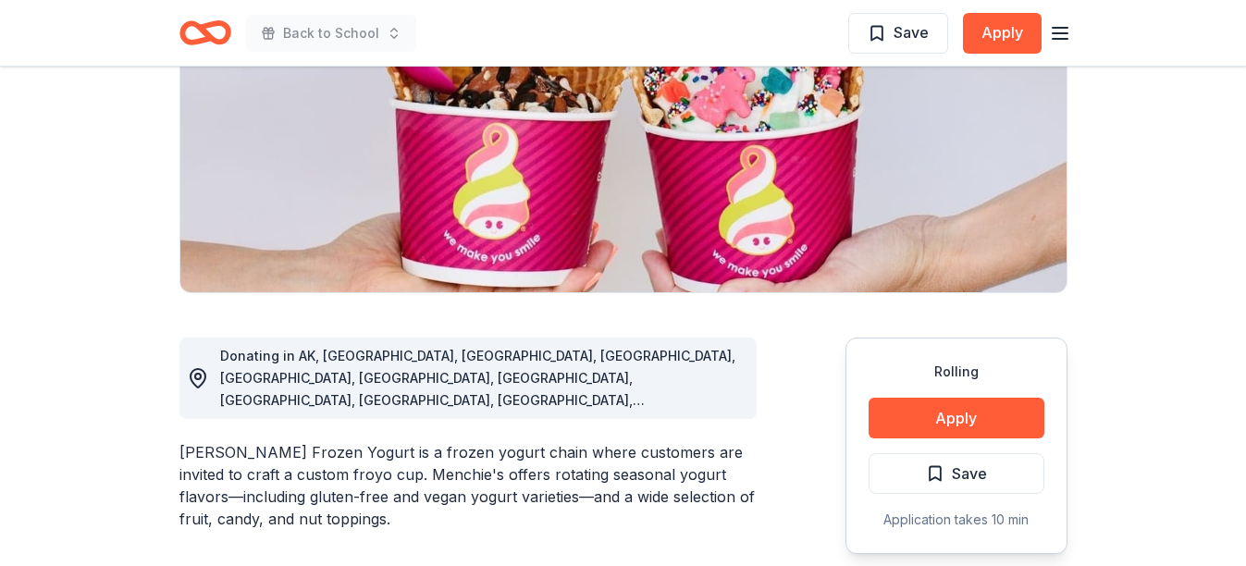
scroll to position [0, 0]
